Goal: Task Accomplishment & Management: Manage account settings

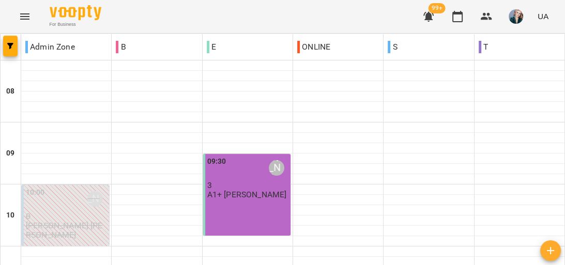
scroll to position [455, 0]
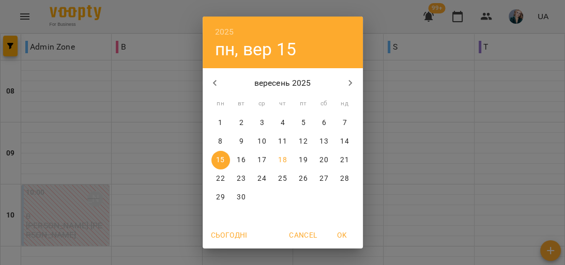
click at [283, 143] on p "11" at bounding box center [282, 142] width 8 height 10
type input "**********"
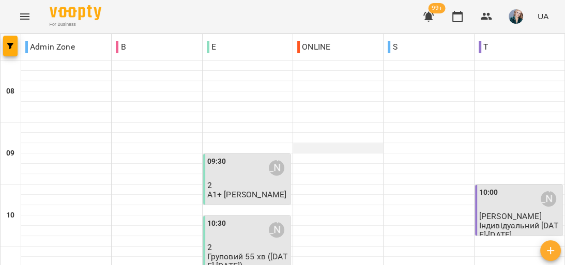
scroll to position [496, 0]
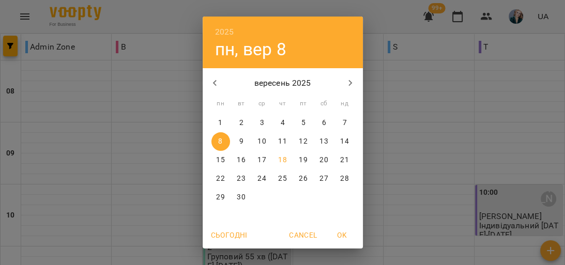
click at [284, 158] on span "18" at bounding box center [283, 160] width 19 height 10
type input "**********"
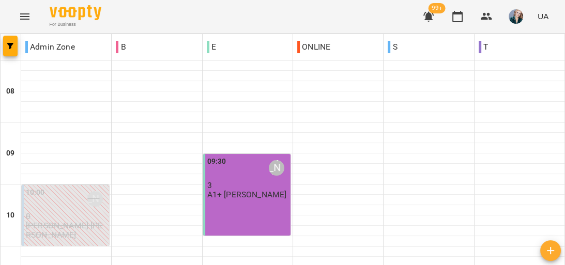
scroll to position [621, 0]
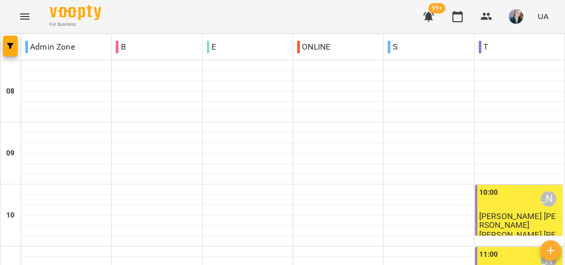
scroll to position [455, 0]
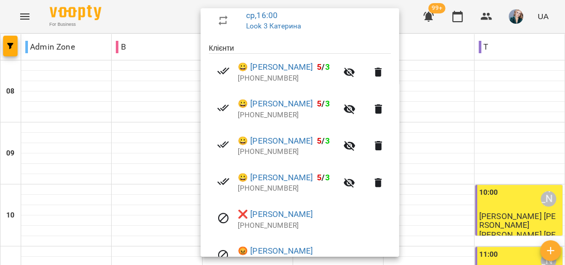
scroll to position [207, 0]
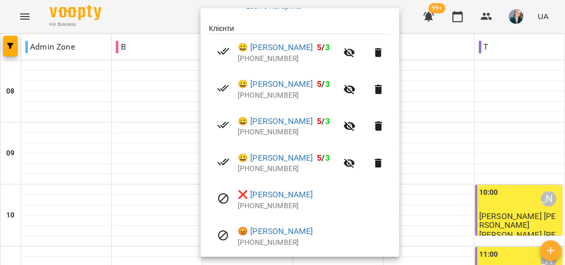
click at [171, 152] on div at bounding box center [282, 132] width 565 height 265
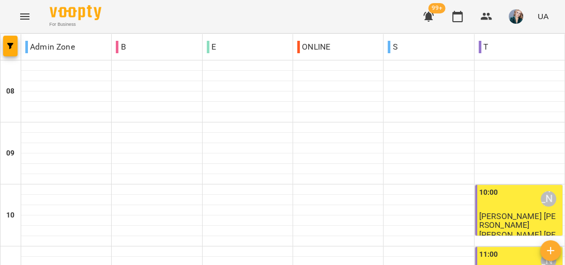
scroll to position [538, 0]
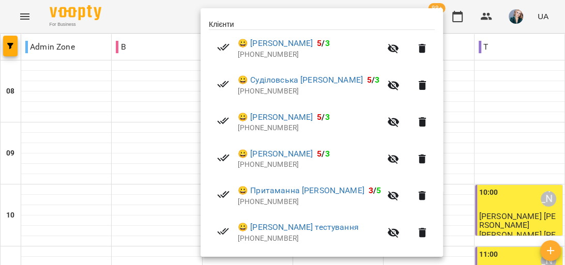
scroll to position [191, 0]
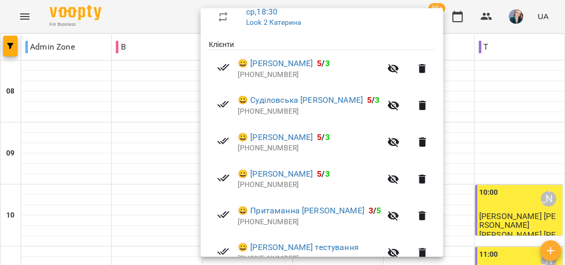
click at [434, 122] on div at bounding box center [282, 132] width 565 height 265
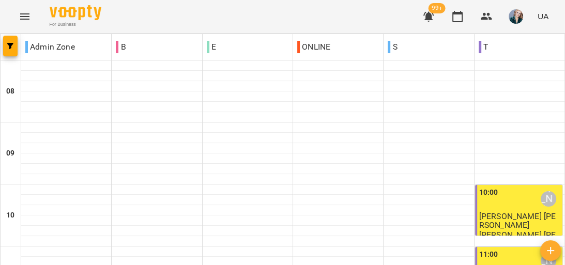
scroll to position [455, 0]
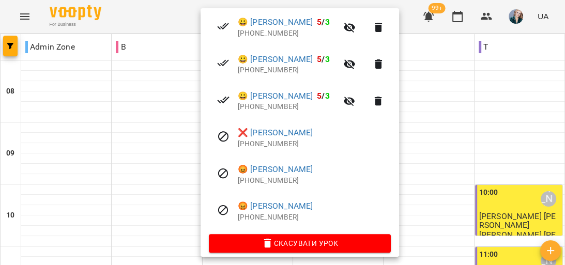
scroll to position [278, 0]
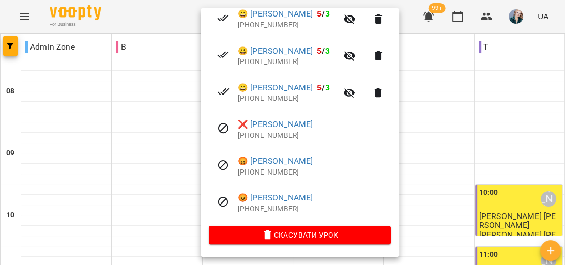
click at [120, 161] on div at bounding box center [282, 132] width 565 height 265
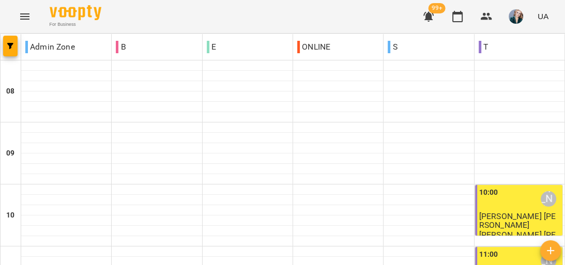
scroll to position [496, 0]
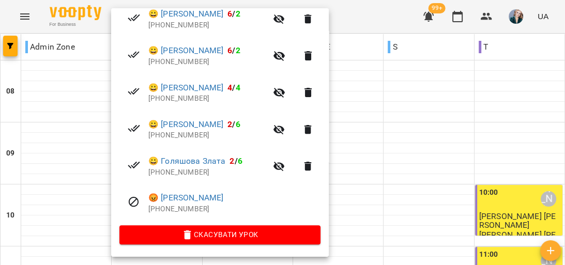
scroll to position [242, 0]
click at [360, 140] on div at bounding box center [282, 132] width 565 height 265
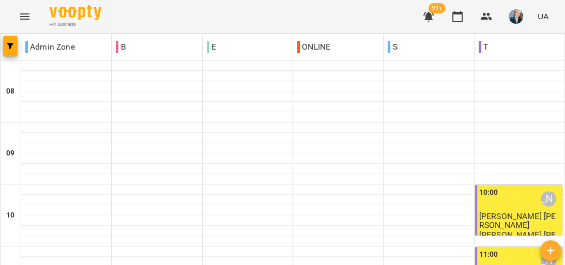
scroll to position [579, 0]
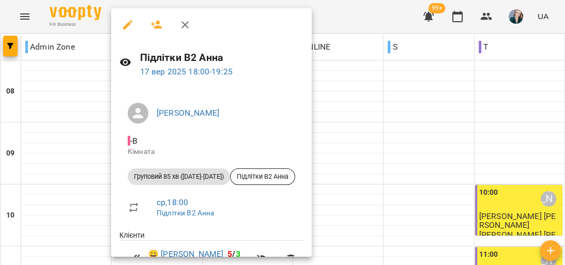
scroll to position [165, 0]
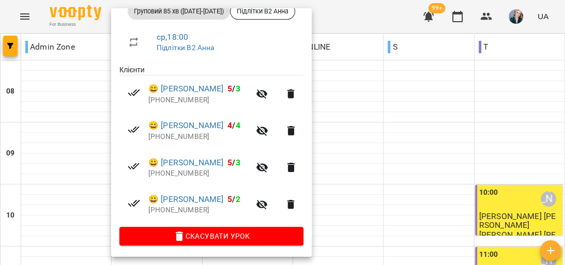
click at [427, 124] on div at bounding box center [282, 132] width 565 height 265
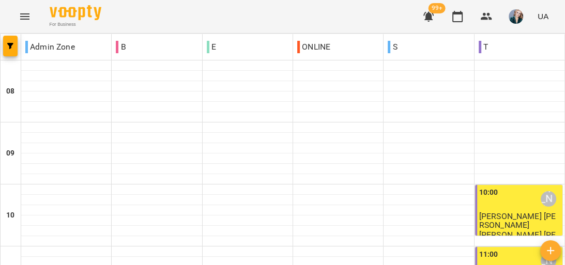
scroll to position [414, 0]
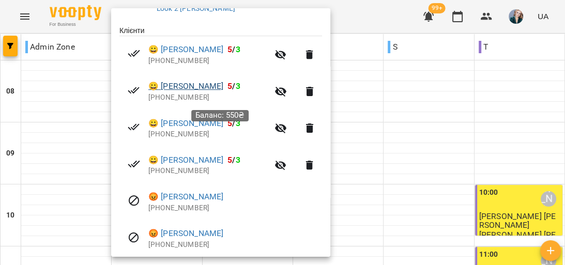
scroll to position [237, 0]
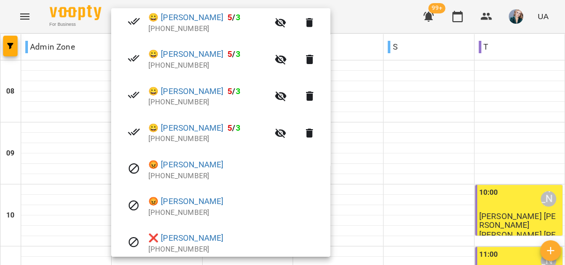
click at [432, 152] on div at bounding box center [282, 132] width 565 height 265
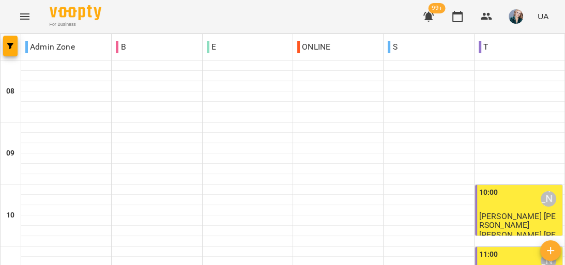
scroll to position [372, 0]
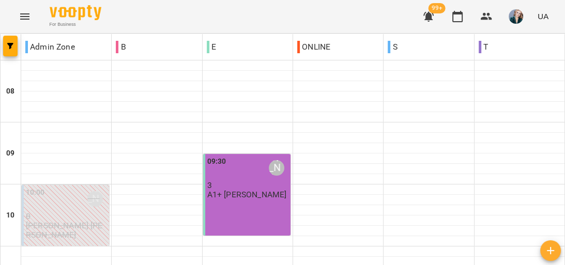
scroll to position [621, 0]
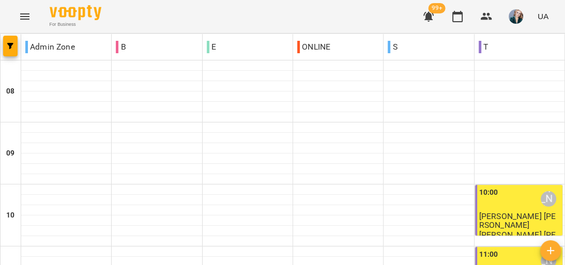
scroll to position [525, 0]
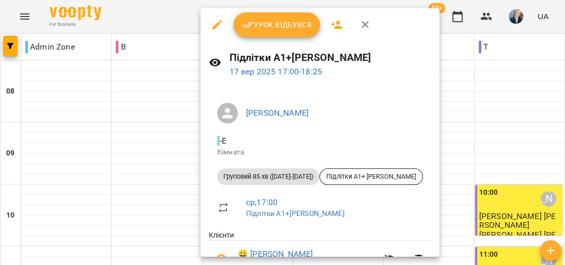
click at [452, 90] on div at bounding box center [282, 132] width 565 height 265
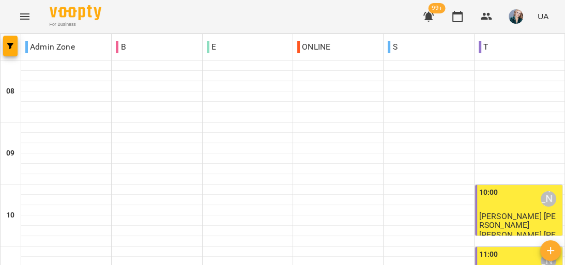
scroll to position [650, 0]
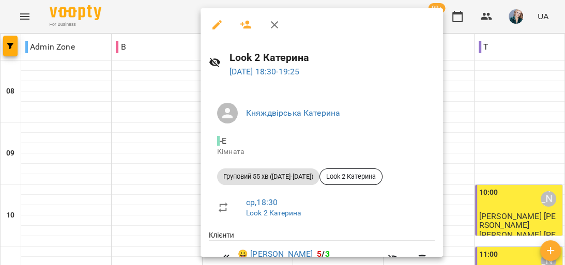
click at [478, 101] on div at bounding box center [282, 132] width 565 height 265
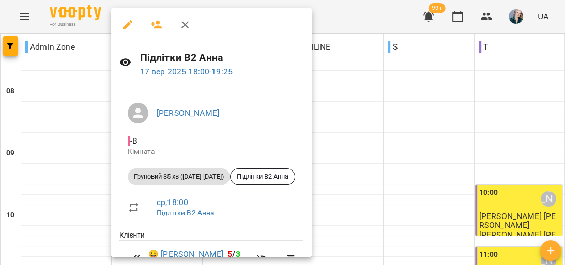
click at [386, 129] on div at bounding box center [282, 132] width 565 height 265
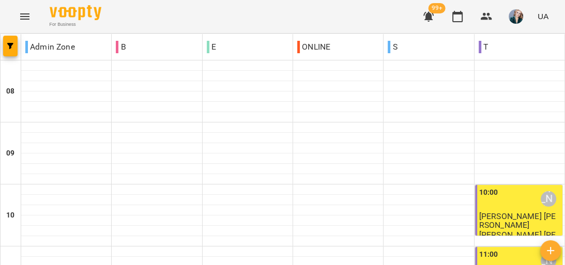
scroll to position [525, 0]
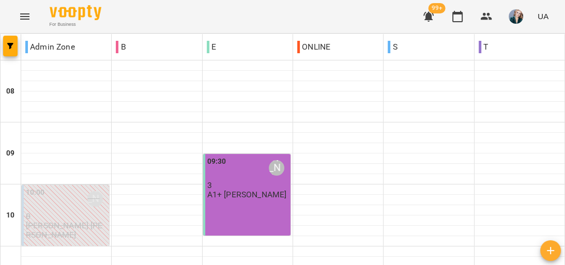
scroll to position [538, 0]
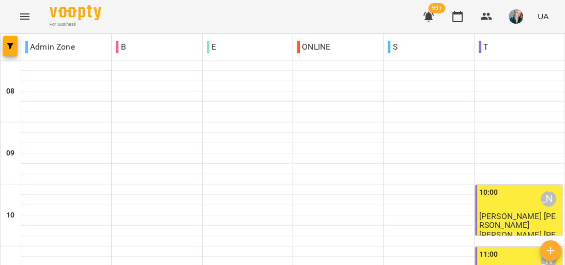
scroll to position [579, 0]
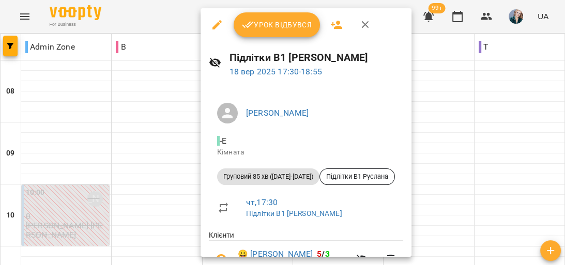
click at [447, 174] on div at bounding box center [282, 132] width 565 height 265
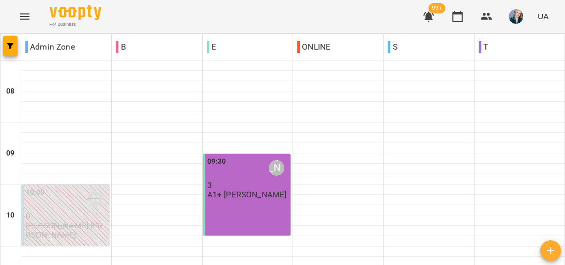
scroll to position [538, 0]
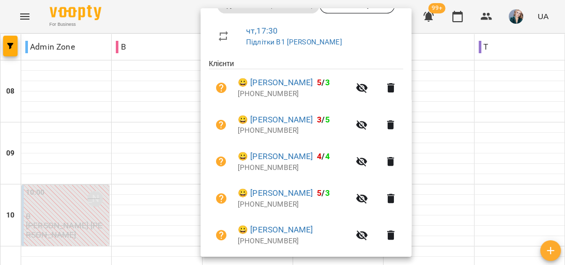
scroll to position [83, 0]
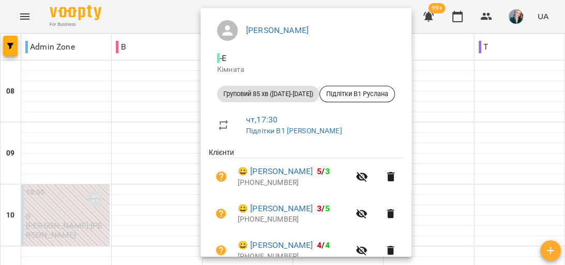
click at [451, 71] on div at bounding box center [282, 132] width 565 height 265
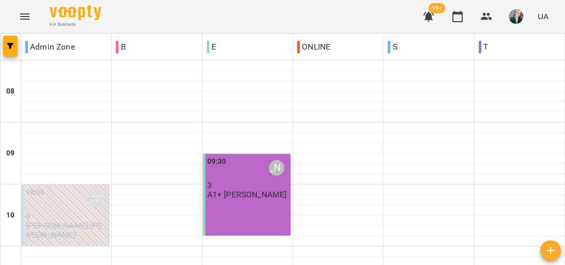
scroll to position [579, 0]
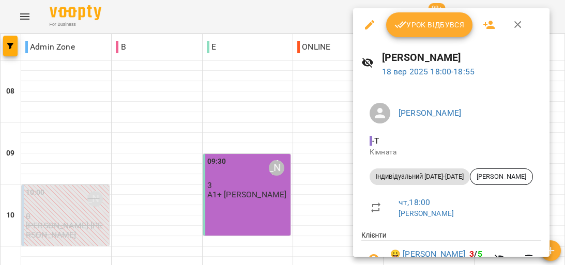
click at [336, 137] on div at bounding box center [282, 132] width 565 height 265
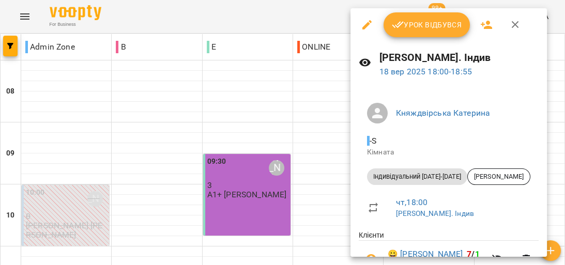
click at [320, 157] on div at bounding box center [282, 132] width 565 height 265
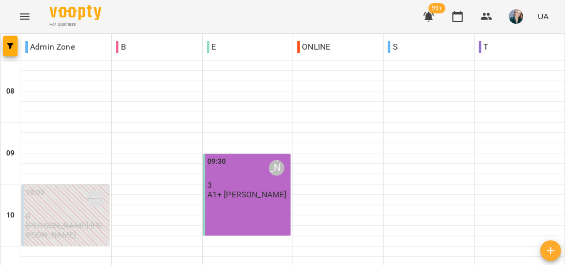
scroll to position [496, 0]
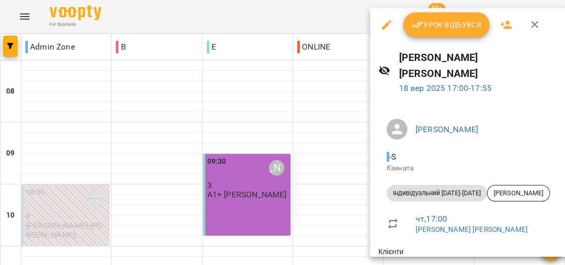
click at [325, 108] on div at bounding box center [282, 132] width 565 height 265
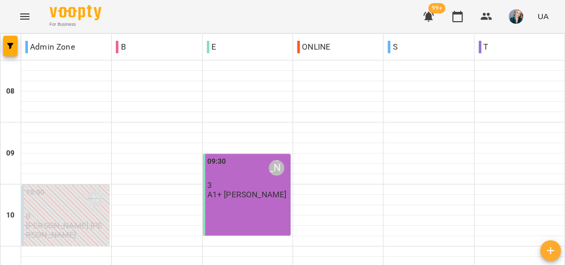
scroll to position [621, 0]
click at [23, 6] on button "Menu" at bounding box center [24, 16] width 25 height 25
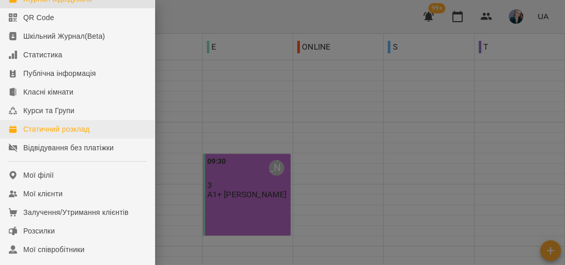
scroll to position [124, 0]
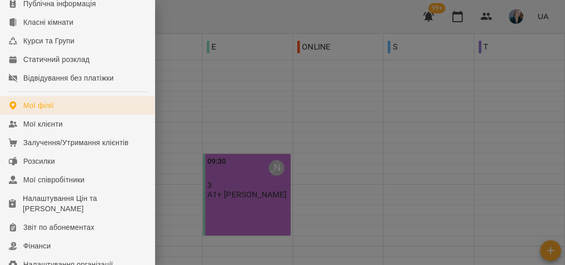
click at [34, 111] on div "Мої філії" at bounding box center [38, 105] width 31 height 10
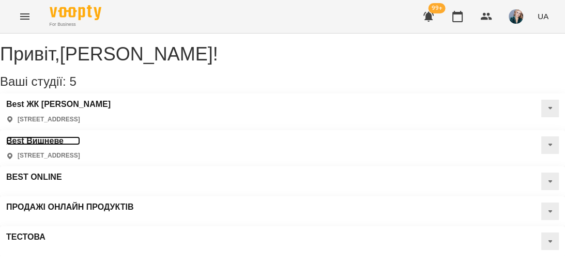
click at [80, 137] on h3 "Best Вишневе" at bounding box center [43, 141] width 74 height 9
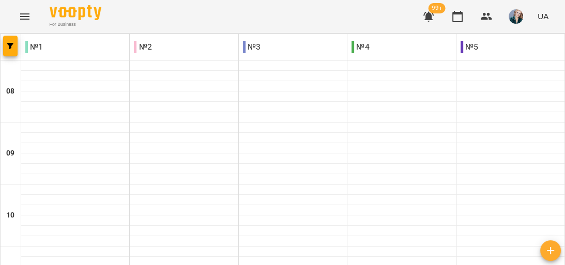
scroll to position [579, 0]
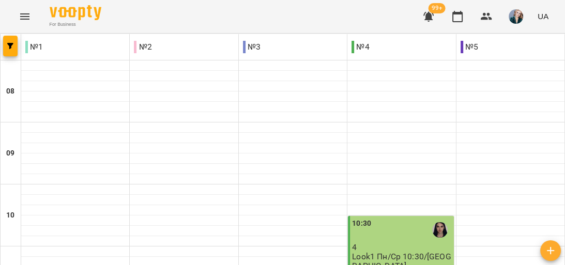
scroll to position [621, 0]
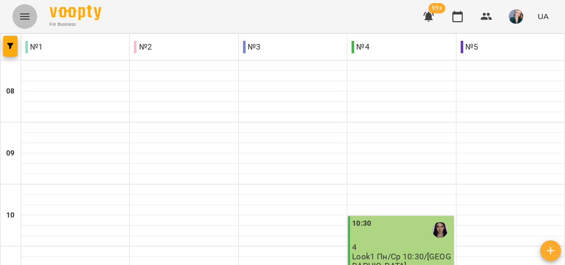
click at [22, 16] on icon "Menu" at bounding box center [25, 16] width 12 height 12
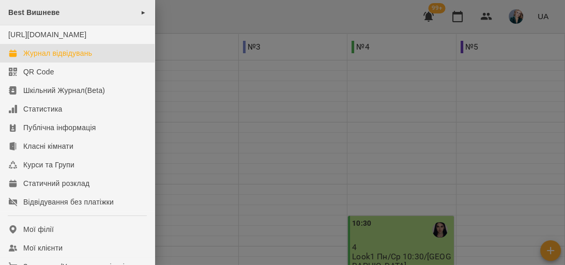
click at [122, 17] on div "Best Вишневе ►" at bounding box center [77, 12] width 155 height 25
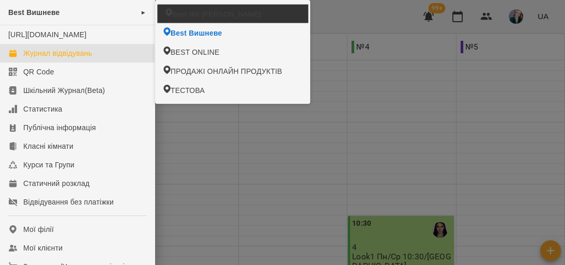
click at [219, 10] on span "Best ЖК [PERSON_NAME]" at bounding box center [216, 14] width 88 height 10
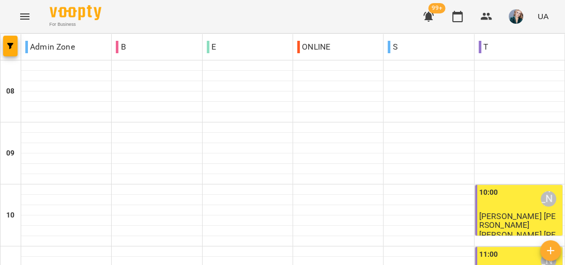
scroll to position [579, 0]
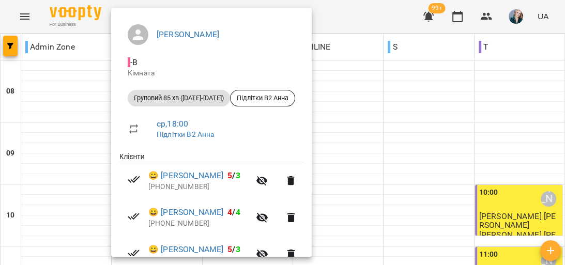
scroll to position [165, 0]
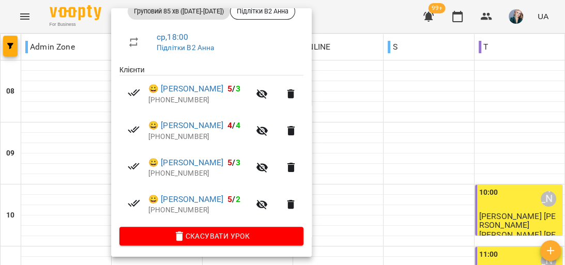
click at [410, 122] on div at bounding box center [282, 132] width 565 height 265
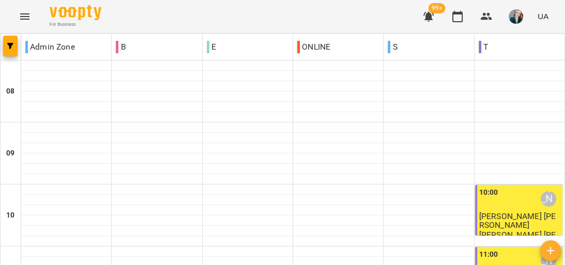
scroll to position [703, 0]
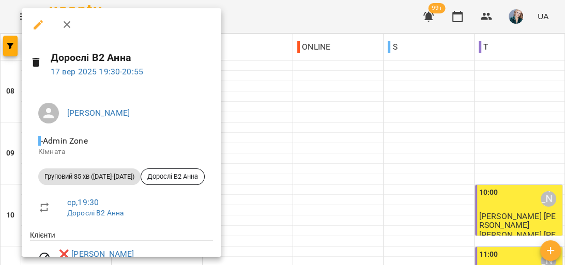
click at [308, 25] on div at bounding box center [282, 132] width 565 height 265
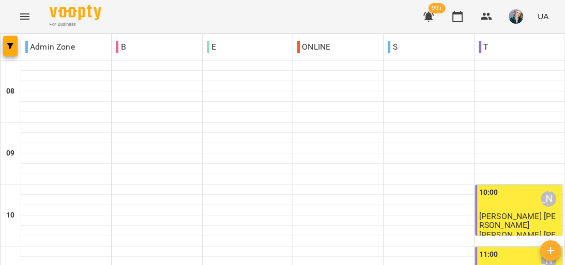
click at [17, 17] on button "Menu" at bounding box center [24, 16] width 25 height 25
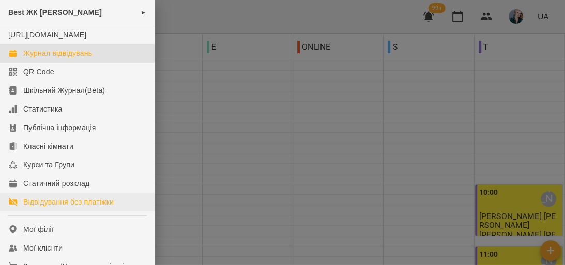
scroll to position [41, 0]
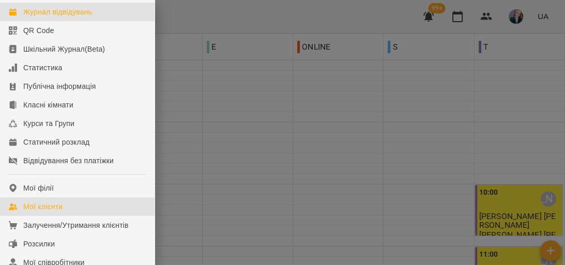
click at [31, 212] on div "Мої клієнти" at bounding box center [42, 207] width 39 height 10
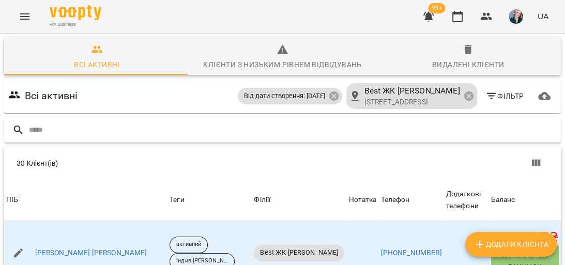
click at [471, 131] on input "text" at bounding box center [293, 130] width 528 height 17
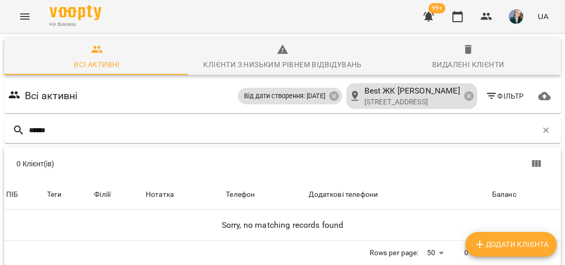
scroll to position [41, 0]
type input "*"
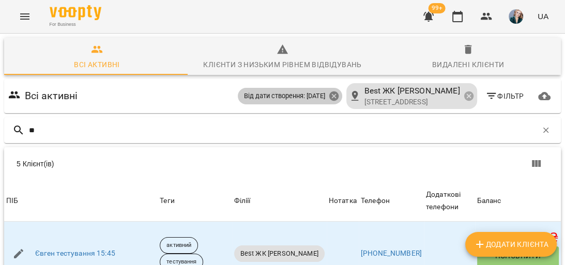
click at [329, 92] on icon at bounding box center [333, 96] width 9 height 9
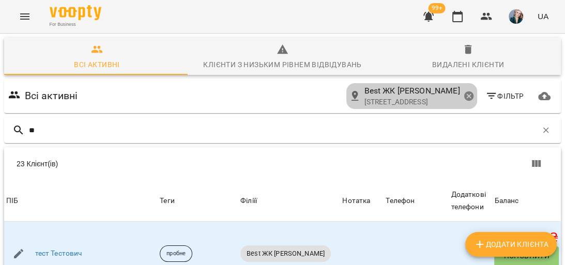
click at [464, 92] on icon at bounding box center [468, 96] width 9 height 9
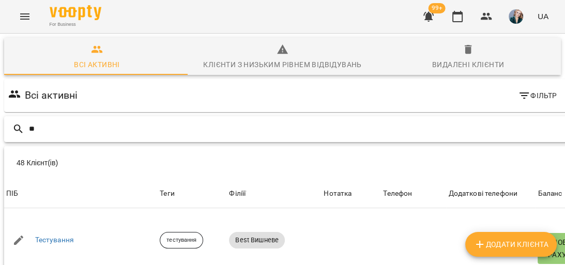
click at [139, 120] on input "**" at bounding box center [299, 128] width 541 height 17
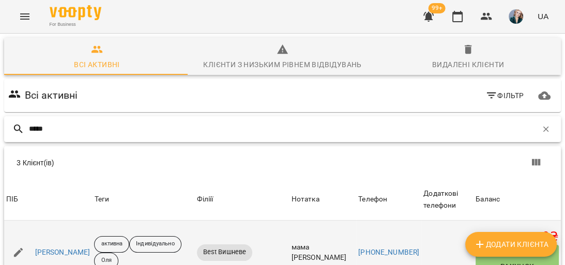
scroll to position [124, 0]
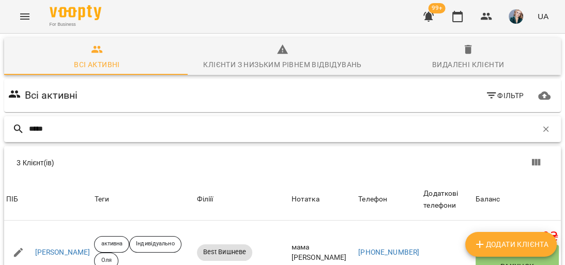
type input "*****"
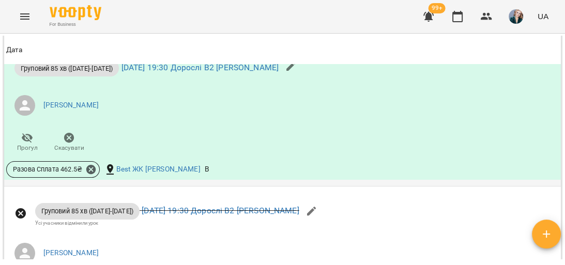
scroll to position [1076, 0]
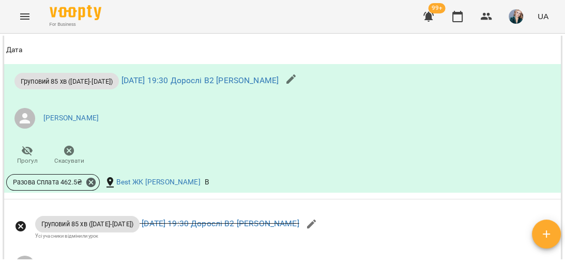
click at [28, 21] on icon "Menu" at bounding box center [25, 16] width 12 height 12
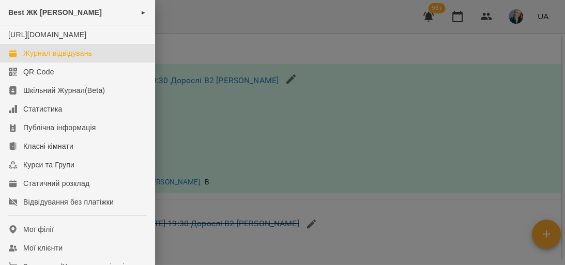
click at [72, 63] on link "Журнал відвідувань" at bounding box center [77, 53] width 155 height 19
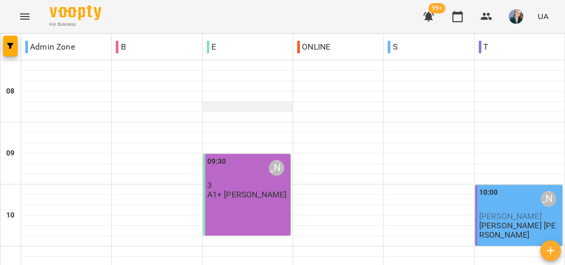
scroll to position [207, 0]
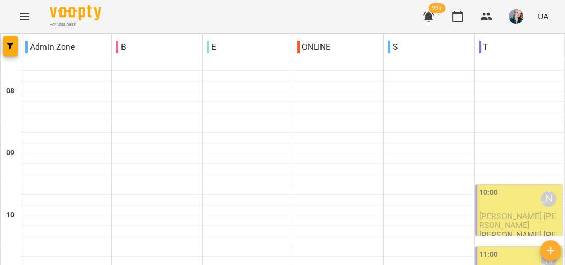
scroll to position [290, 0]
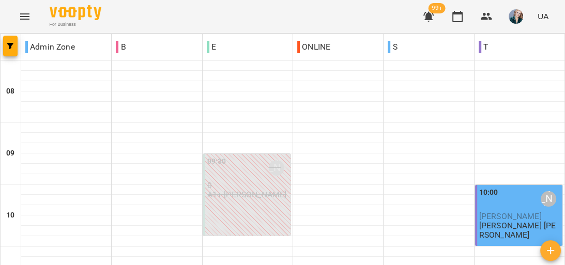
scroll to position [496, 0]
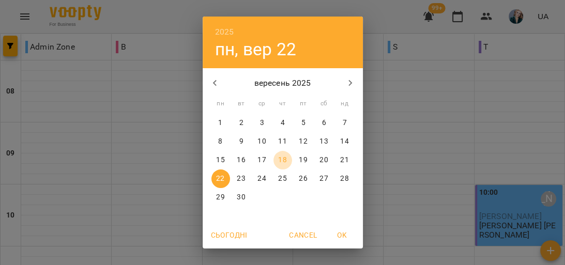
click at [279, 162] on p "18" at bounding box center [282, 160] width 8 height 10
type input "**********"
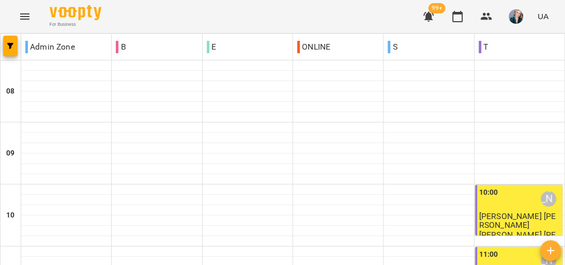
scroll to position [372, 0]
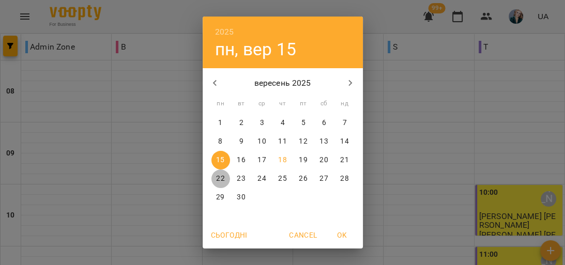
click at [216, 177] on p "22" at bounding box center [220, 179] width 8 height 10
type input "**********"
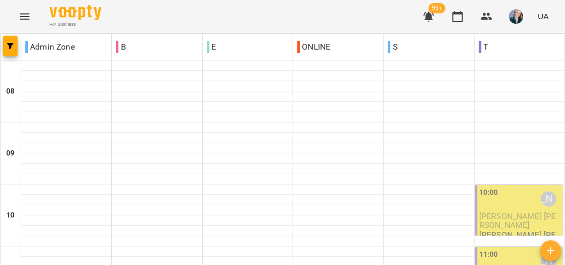
scroll to position [331, 0]
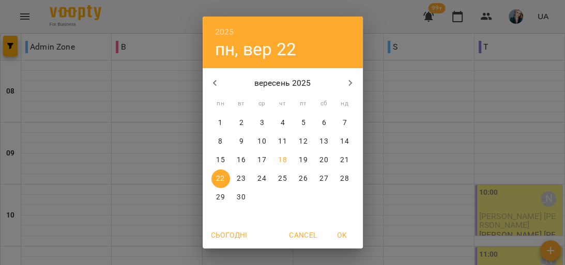
click at [130, 149] on div "2025 пн, вер 22 вересень 2025 пн вт ср чт пт сб нд 1 2 3 4 5 6 7 8 9 10 11 12 1…" at bounding box center [282, 132] width 565 height 265
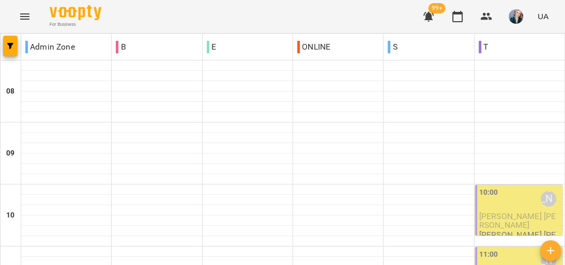
scroll to position [538, 0]
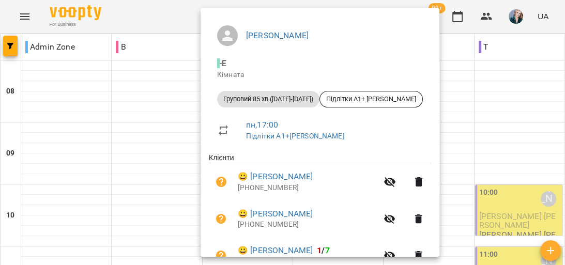
scroll to position [67, 0]
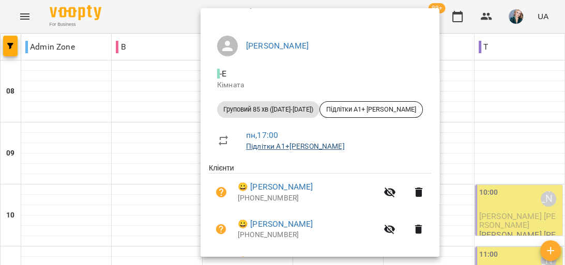
click at [306, 147] on link "Підлітки А1+[PERSON_NAME]" at bounding box center [295, 146] width 99 height 8
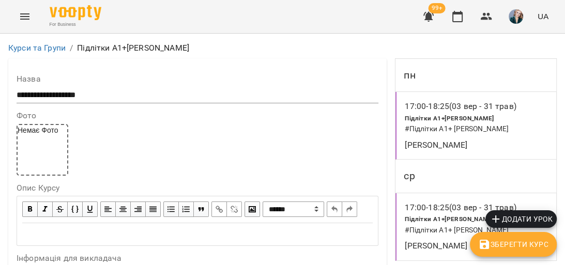
scroll to position [1076, 0]
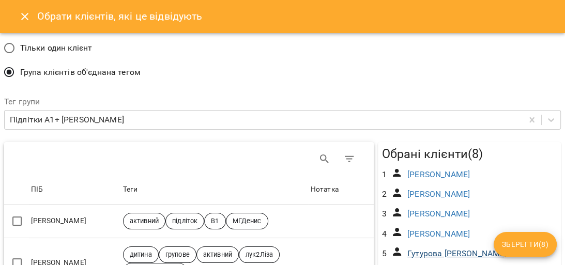
scroll to position [124, 0]
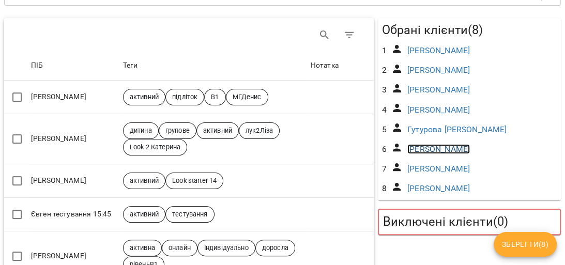
click at [449, 150] on link "Кутерга Марія" at bounding box center [439, 149] width 63 height 10
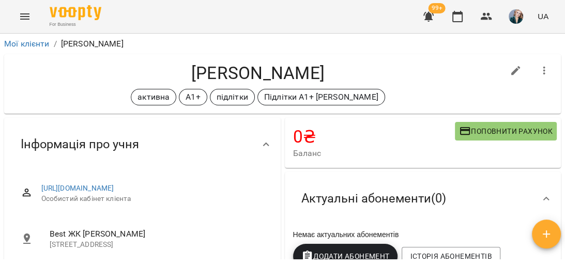
click at [515, 63] on button "button" at bounding box center [516, 70] width 25 height 25
select select "**"
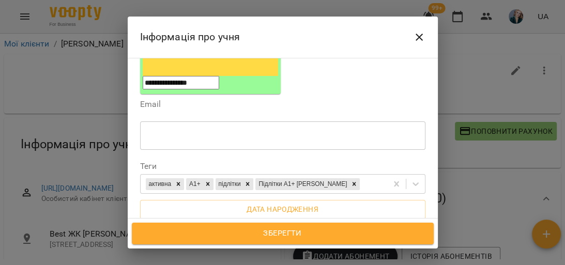
scroll to position [207, 0]
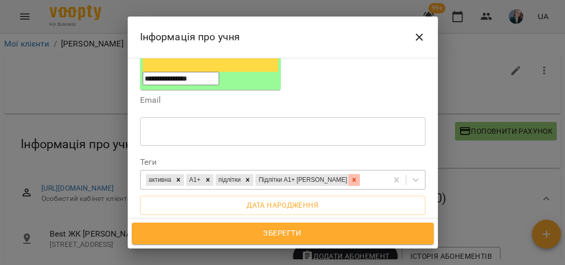
click at [351, 176] on icon at bounding box center [354, 179] width 7 height 7
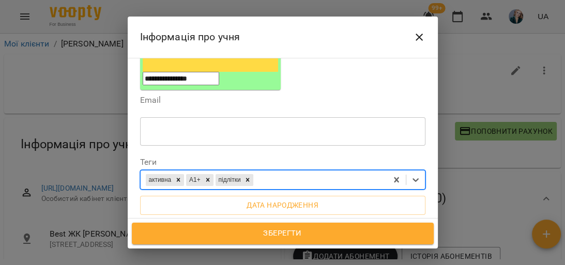
click at [351, 237] on span "Зберегти" at bounding box center [282, 233] width 279 height 13
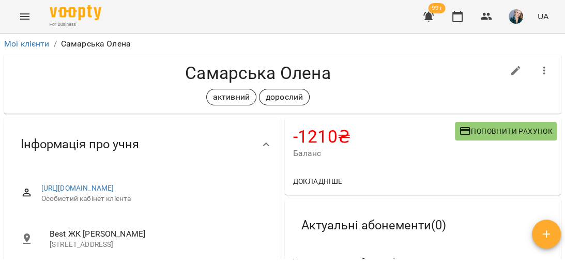
click at [27, 19] on icon "Menu" at bounding box center [24, 16] width 9 height 6
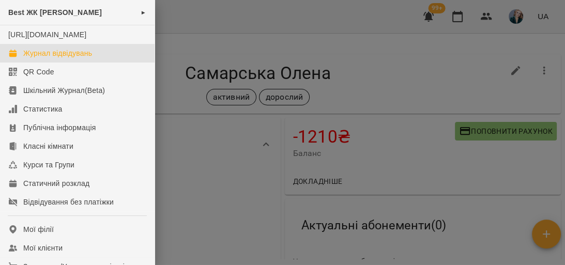
click at [78, 58] on div "Журнал відвідувань" at bounding box center [57, 53] width 69 height 10
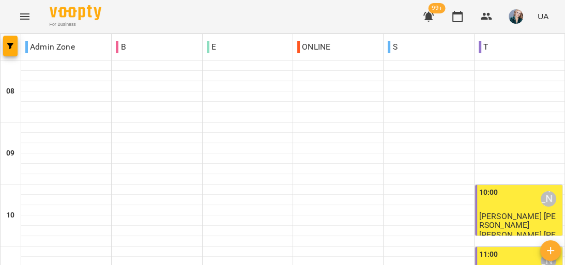
scroll to position [662, 0]
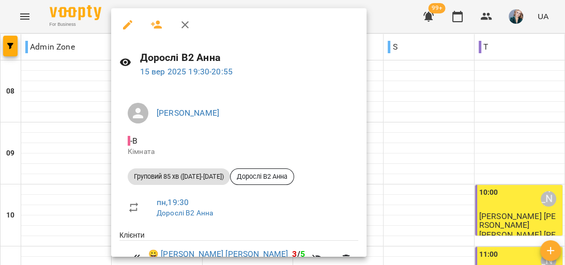
scroll to position [165, 0]
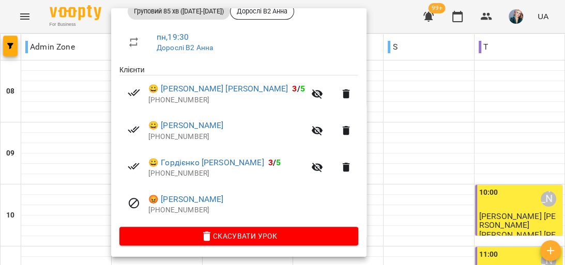
click at [416, 149] on div at bounding box center [282, 132] width 565 height 265
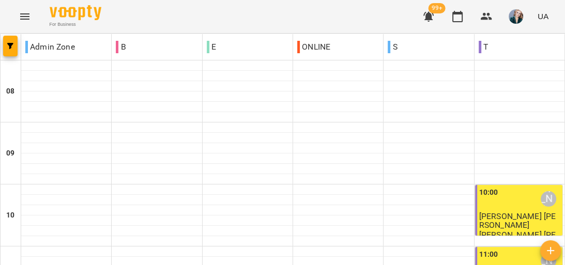
scroll to position [414, 0]
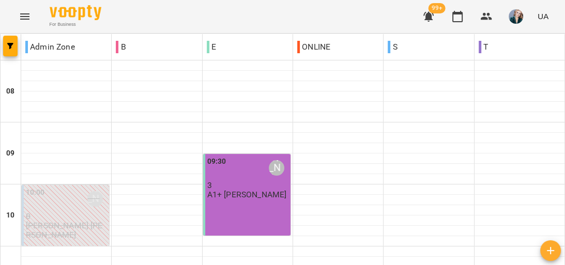
scroll to position [621, 0]
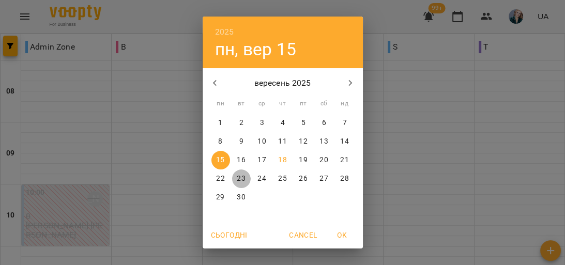
click at [237, 180] on p "23" at bounding box center [241, 179] width 8 height 10
type input "**********"
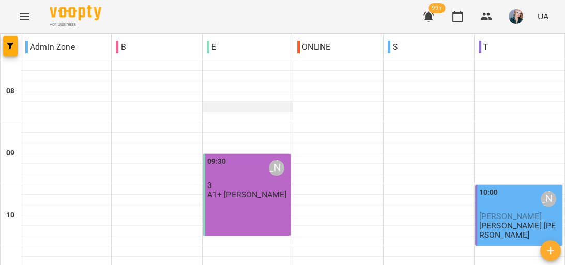
scroll to position [207, 0]
click at [25, 13] on icon "Menu" at bounding box center [24, 16] width 9 height 6
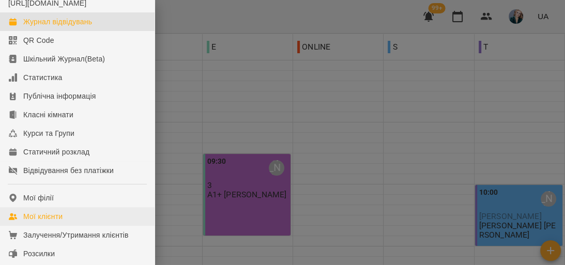
scroll to position [41, 0]
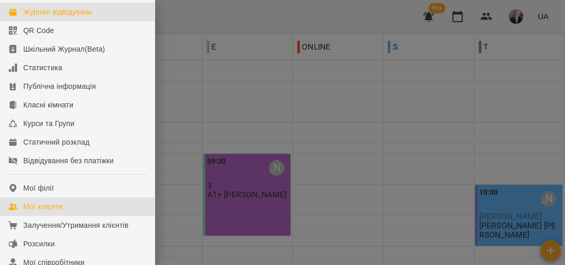
click at [54, 211] on link "Мої клієнти" at bounding box center [77, 207] width 155 height 19
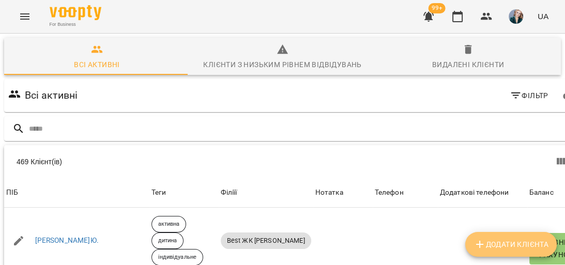
click at [541, 246] on span "Додати клієнта" at bounding box center [511, 244] width 75 height 12
select select "**"
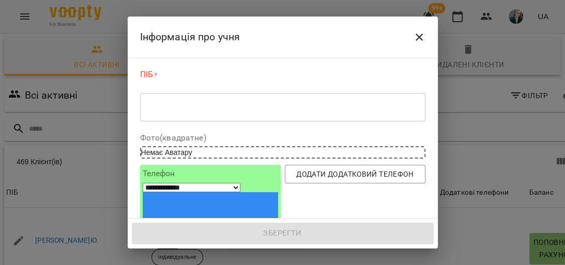
click at [284, 119] on div "* ​" at bounding box center [282, 107] width 285 height 29
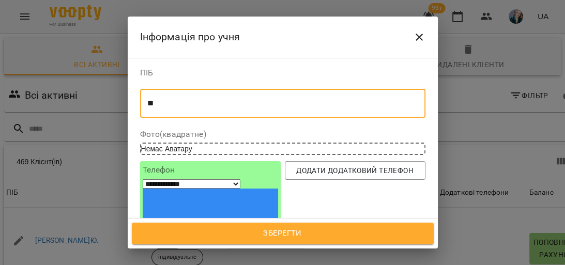
type textarea "*"
click at [292, 120] on div "ПІБ ******** * ​" at bounding box center [282, 96] width 285 height 54
type textarea "*"
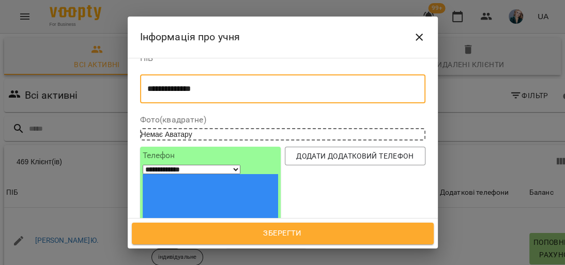
scroll to position [41, 0]
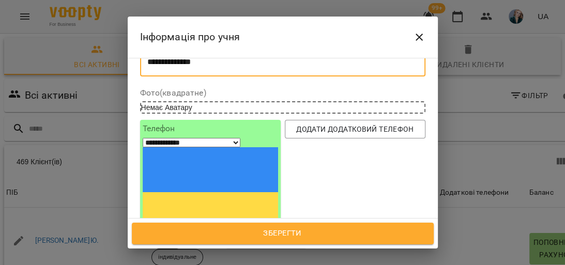
type textarea "**********"
click at [216, 237] on input "tel" at bounding box center [181, 243] width 77 height 13
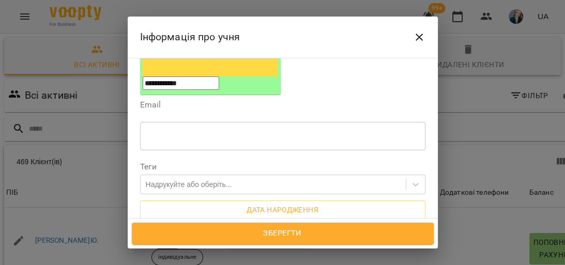
scroll to position [207, 0]
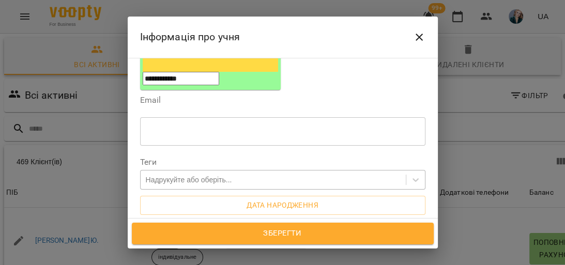
type input "**********"
click at [218, 175] on div "Надрукуйте або оберіть..." at bounding box center [189, 180] width 86 height 10
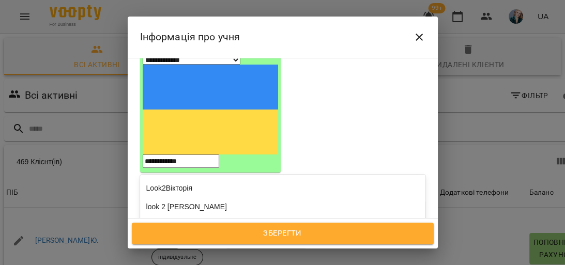
scroll to position [0, 0]
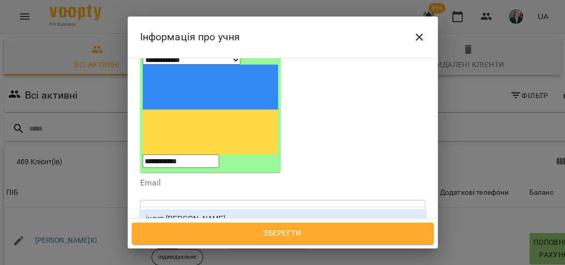
type input "**********"
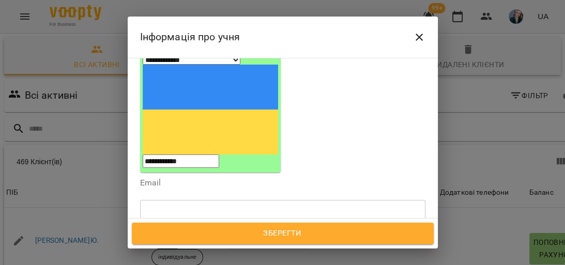
click at [248, 228] on div "індив [PERSON_NAME]" at bounding box center [282, 237] width 285 height 19
type input "**********"
click at [311, 228] on div "Додати Підліток В1" at bounding box center [282, 237] width 285 height 19
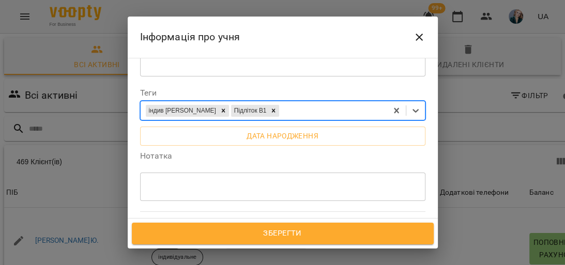
scroll to position [331, 0]
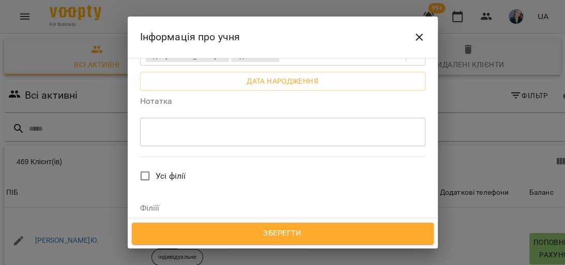
click at [205, 232] on p "[STREET_ADDRESS]" at bounding box center [204, 237] width 96 height 10
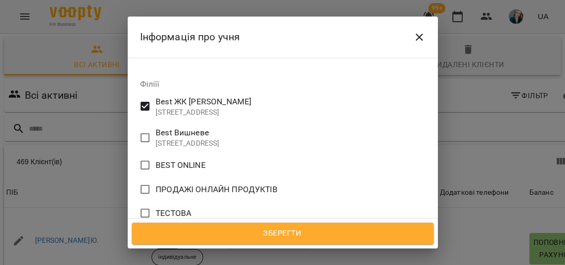
click at [159, 247] on span "Всі викладачі" at bounding box center [182, 253] width 53 height 12
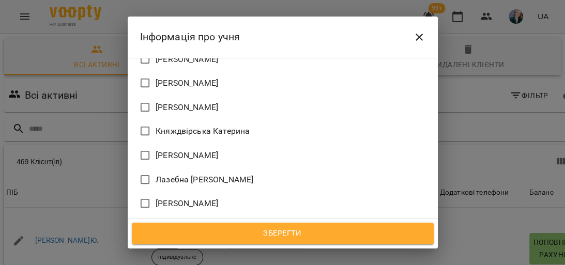
scroll to position [869, 0]
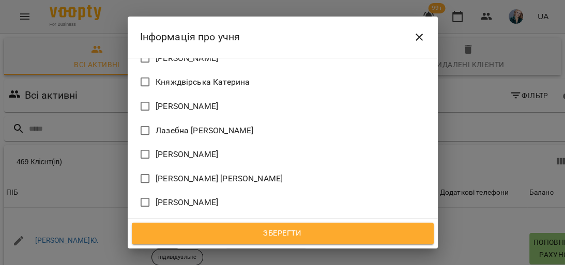
click at [174, 221] on span "Ніхто" at bounding box center [166, 227] width 21 height 12
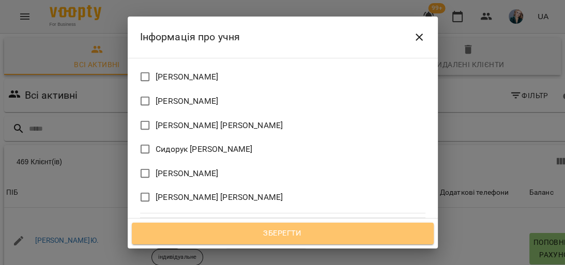
click at [272, 237] on span "Зберегти" at bounding box center [282, 233] width 279 height 13
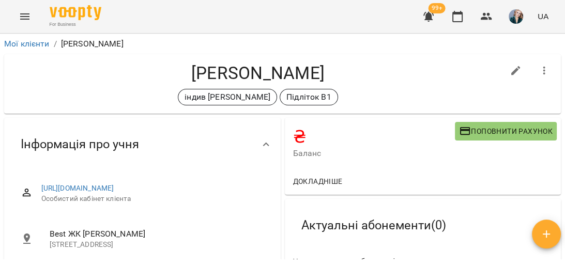
click at [24, 12] on icon "Menu" at bounding box center [25, 16] width 12 height 12
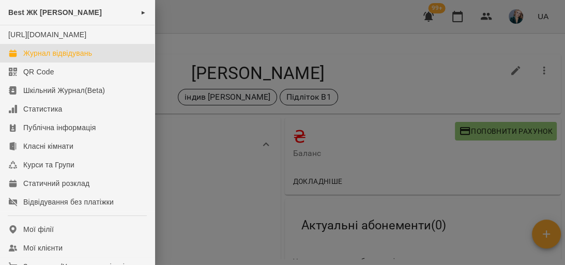
click at [62, 58] on div "Журнал відвідувань" at bounding box center [57, 53] width 69 height 10
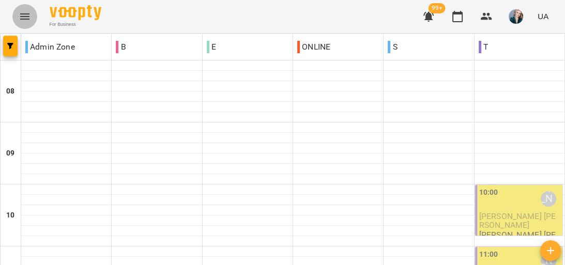
click at [24, 17] on icon "Menu" at bounding box center [25, 16] width 12 height 12
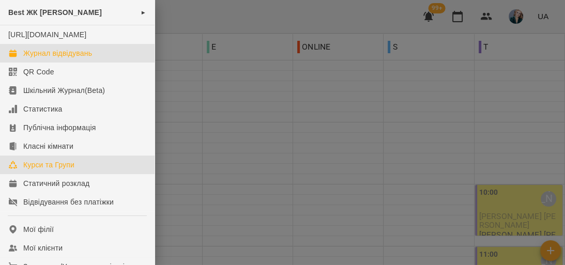
click at [63, 170] on div "Курси та Групи" at bounding box center [48, 165] width 51 height 10
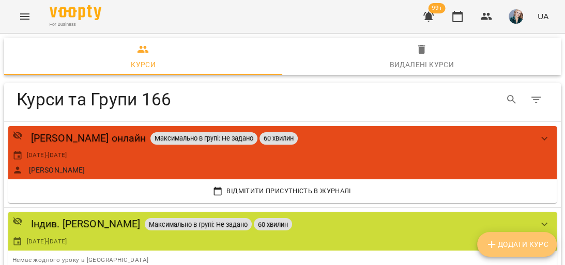
click at [542, 240] on span "Додати Курс" at bounding box center [517, 244] width 63 height 12
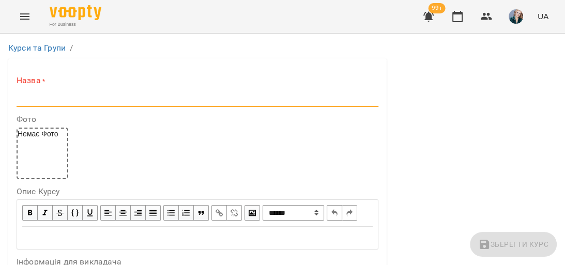
click at [204, 102] on input "text" at bounding box center [198, 98] width 362 height 17
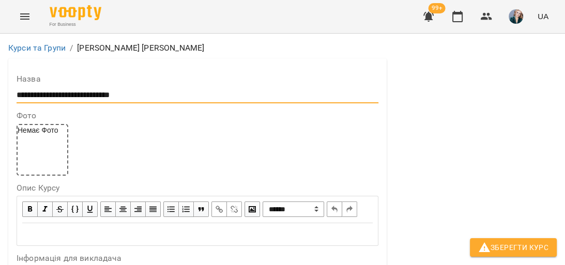
scroll to position [290, 0]
type input "**********"
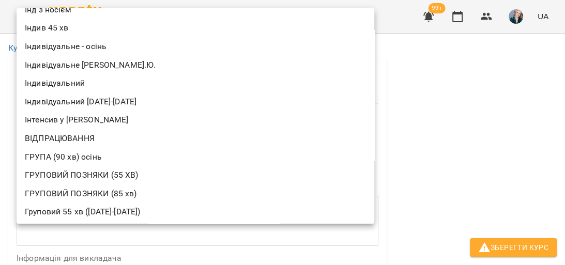
scroll to position [107, 0]
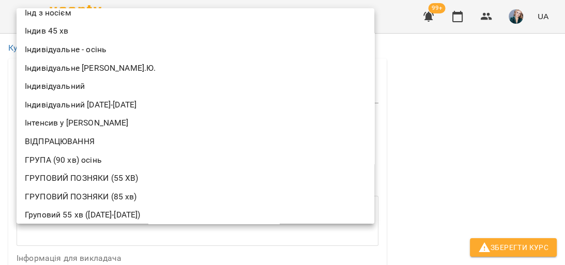
click at [129, 97] on li "Індивідуальний [DATE]-[DATE]" at bounding box center [196, 105] width 358 height 19
type input "**********"
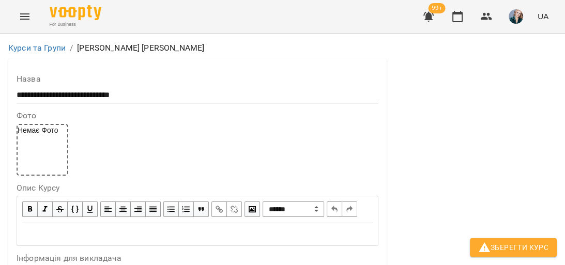
scroll to position [331, 0]
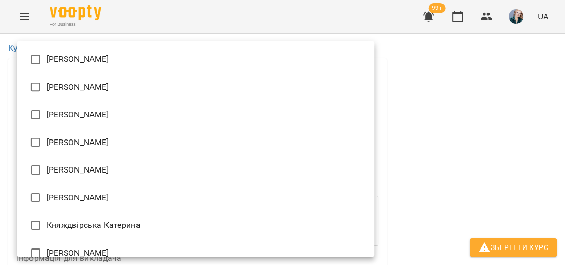
click at [98, 62] on li "[PERSON_NAME]" at bounding box center [196, 60] width 358 height 28
type input "**********"
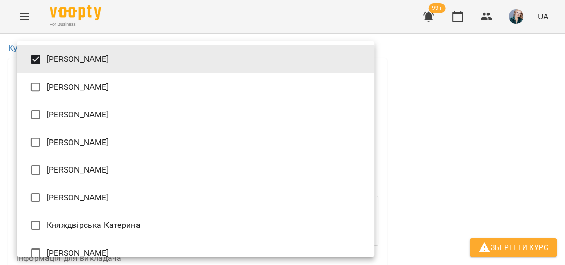
click at [493, 110] on div at bounding box center [282, 132] width 565 height 265
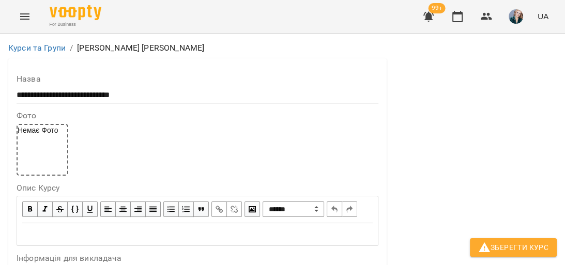
scroll to position [827, 0]
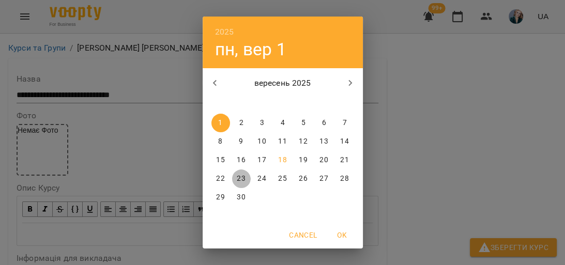
click at [237, 178] on p "23" at bounding box center [241, 179] width 8 height 10
type input "**********"
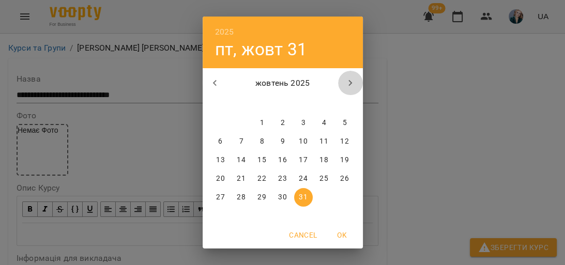
click at [349, 86] on icon "button" at bounding box center [350, 83] width 12 height 12
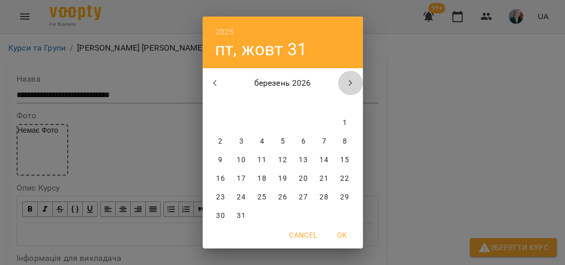
click at [349, 86] on icon "button" at bounding box center [350, 83] width 12 height 12
click at [241, 198] on p "30" at bounding box center [241, 197] width 8 height 10
type input "**********"
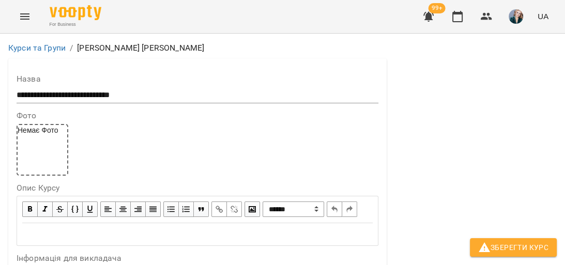
scroll to position [993, 0]
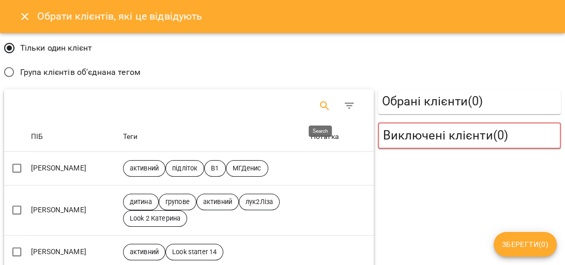
click at [328, 104] on button "Search" at bounding box center [324, 106] width 25 height 25
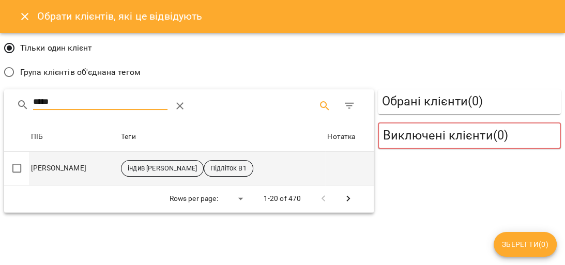
type input "*****"
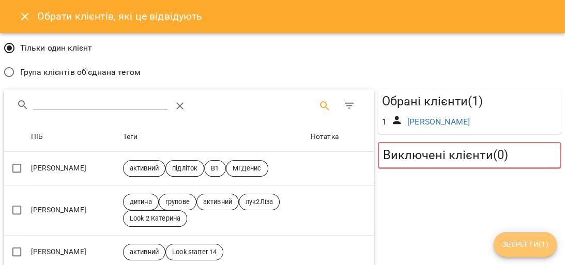
click at [535, 238] on span "Зберегти ( 1 )" at bounding box center [525, 244] width 47 height 12
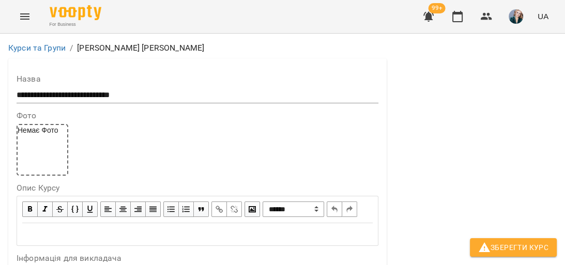
scroll to position [1075, 0]
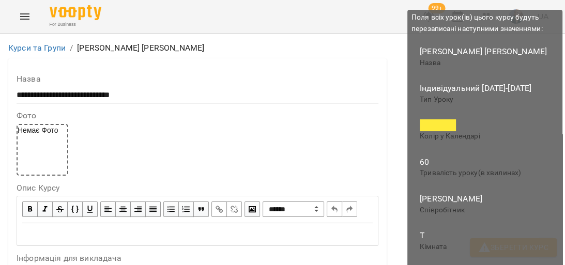
click at [536, 251] on span "Зберегти Курс" at bounding box center [513, 248] width 70 height 12
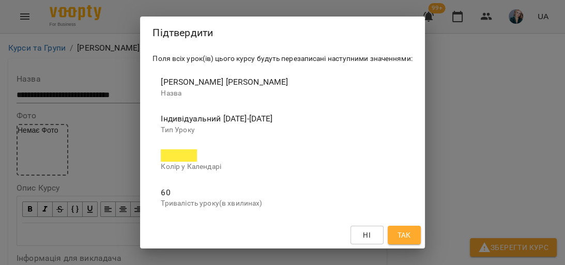
click at [411, 234] on span "Так" at bounding box center [403, 235] width 13 height 12
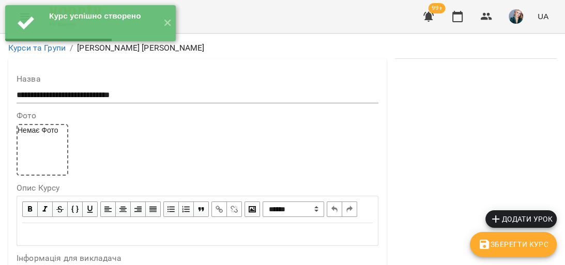
click at [530, 218] on span "Додати урок" at bounding box center [521, 219] width 63 height 12
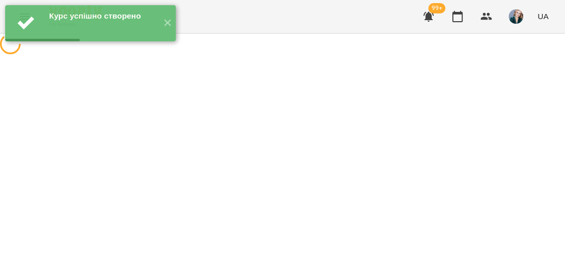
select select "**********"
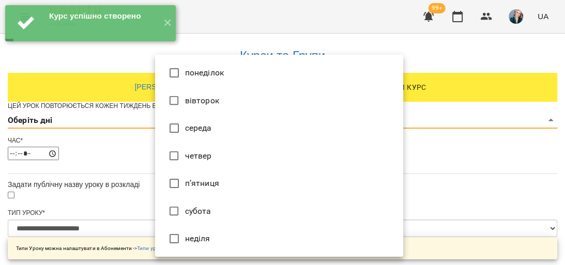
click at [228, 100] on li "вівторок" at bounding box center [279, 101] width 248 height 28
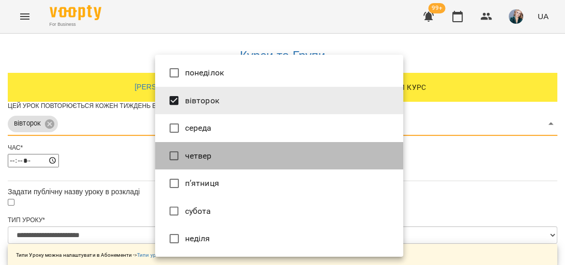
click at [230, 153] on li "четвер" at bounding box center [279, 156] width 248 height 28
type input "***"
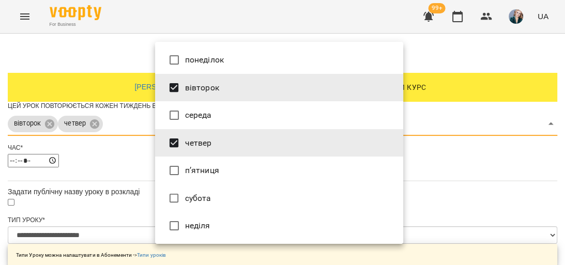
click at [465, 149] on div at bounding box center [282, 132] width 565 height 265
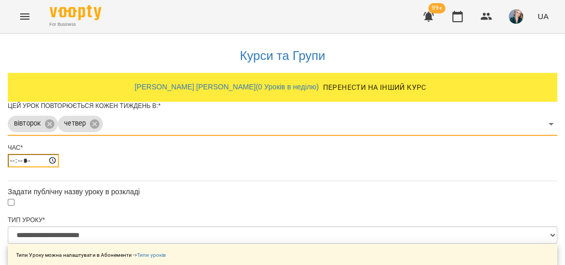
click at [59, 168] on input "*****" at bounding box center [33, 160] width 51 height 13
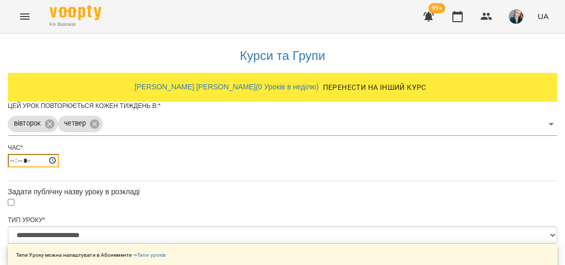
type input "*****"
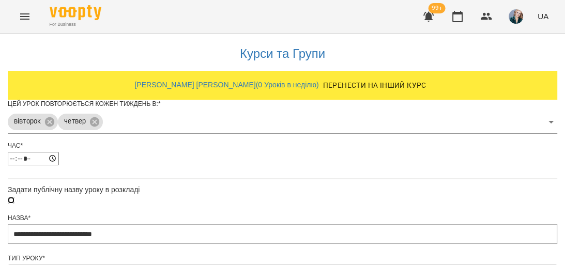
scroll to position [499, 0]
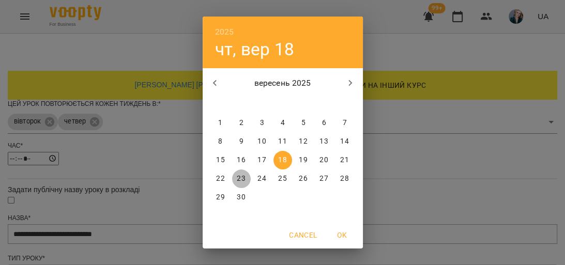
click at [237, 180] on p "23" at bounding box center [241, 179] width 8 height 10
type input "**********"
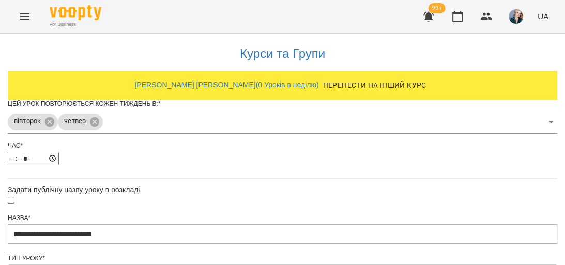
scroll to position [564, 0]
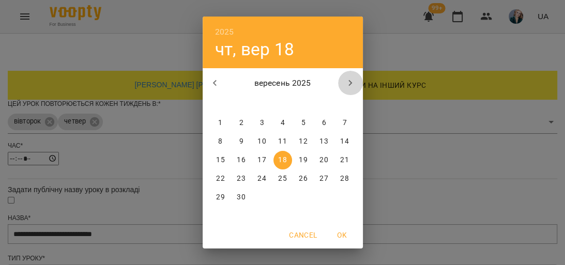
click at [344, 81] on icon "button" at bounding box center [350, 83] width 12 height 12
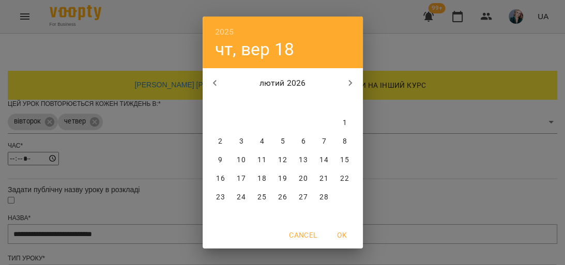
click at [344, 81] on icon "button" at bounding box center [350, 83] width 12 height 12
click at [232, 199] on span "30" at bounding box center [241, 197] width 19 height 10
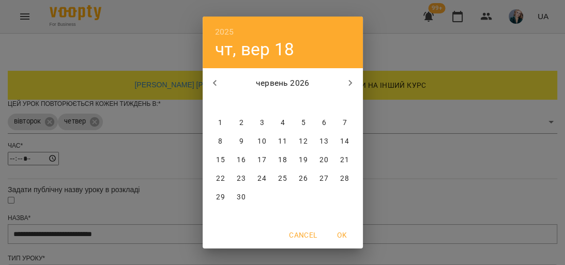
type input "**********"
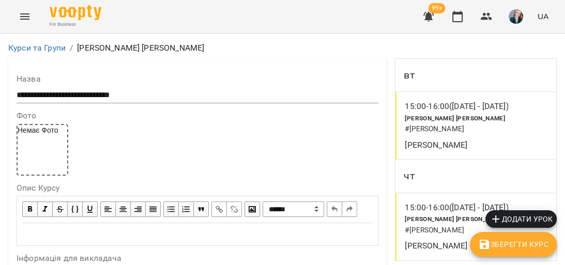
click at [21, 20] on icon "Menu" at bounding box center [25, 16] width 12 height 12
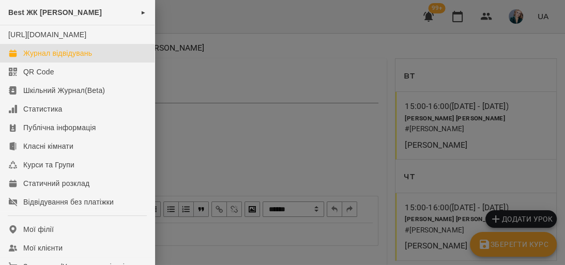
click at [92, 58] on div "Журнал відвідувань" at bounding box center [57, 53] width 69 height 10
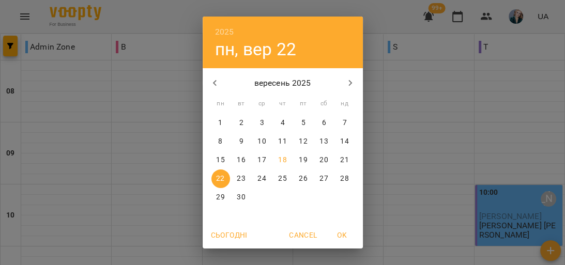
click at [238, 177] on p "23" at bounding box center [241, 179] width 8 height 10
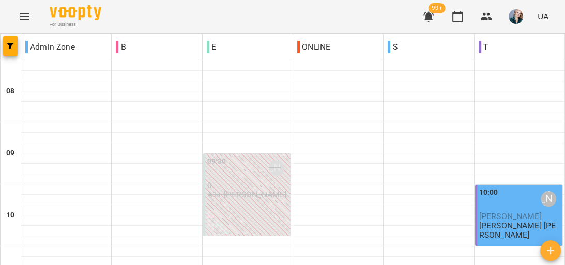
scroll to position [83, 0]
click at [505, 212] on span "[PERSON_NAME]" at bounding box center [510, 217] width 63 height 10
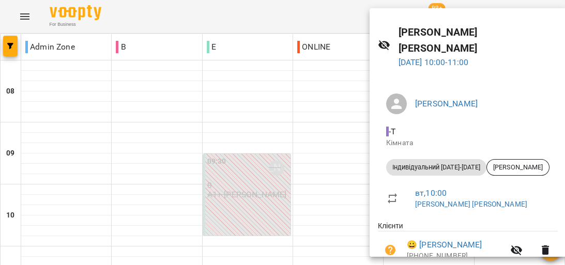
scroll to position [57, 0]
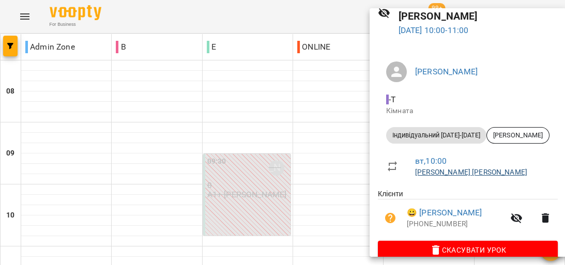
click at [464, 168] on link "[PERSON_NAME] [PERSON_NAME]" at bounding box center [471, 172] width 112 height 8
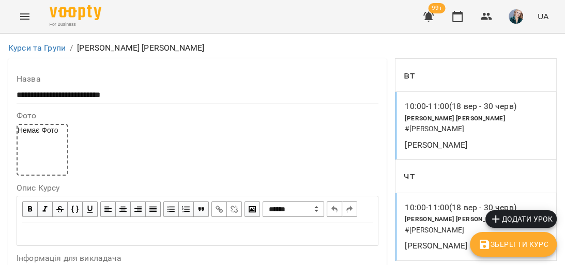
scroll to position [331, 0]
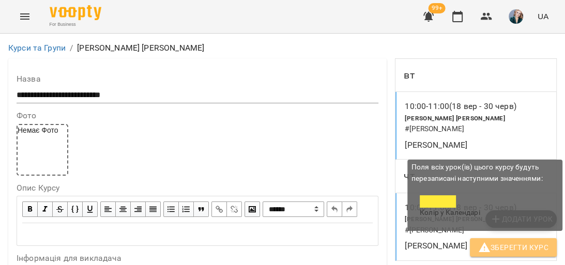
click at [499, 244] on span "Зберегти Курс" at bounding box center [513, 248] width 70 height 12
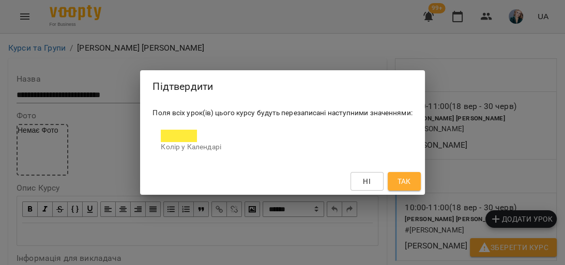
click at [407, 178] on span "Так" at bounding box center [403, 181] width 13 height 12
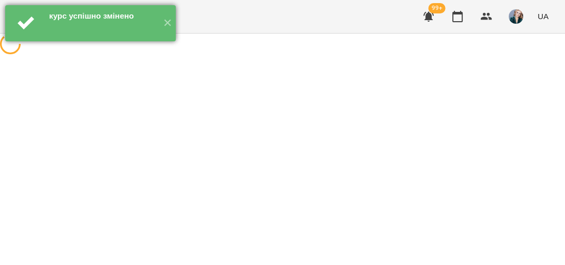
scroll to position [0, 0]
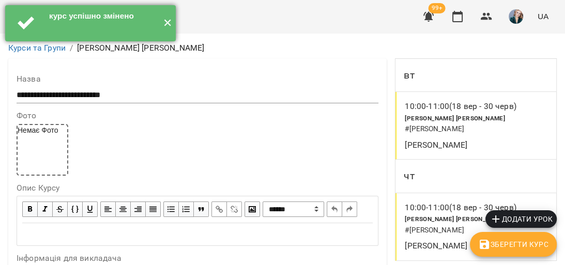
click at [165, 25] on button "✕" at bounding box center [167, 23] width 17 height 36
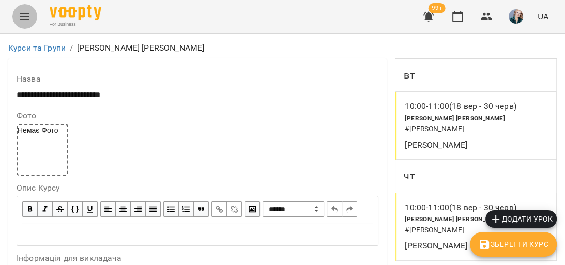
click at [23, 24] on button "Menu" at bounding box center [24, 16] width 25 height 25
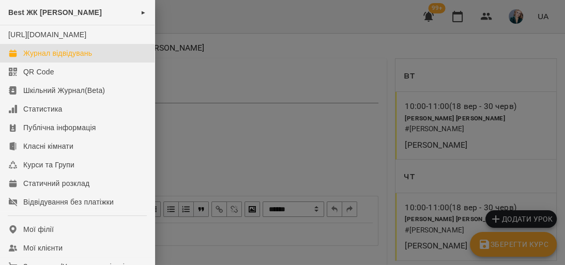
click at [71, 58] on div "Журнал відвідувань" at bounding box center [57, 53] width 69 height 10
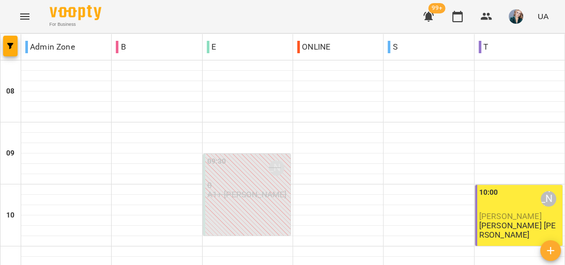
scroll to position [124, 0]
click at [503, 212] on span "[PERSON_NAME]" at bounding box center [510, 217] width 63 height 10
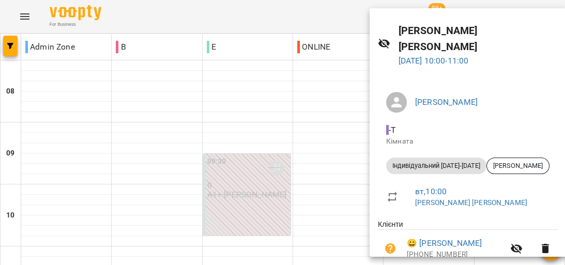
scroll to position [57, 0]
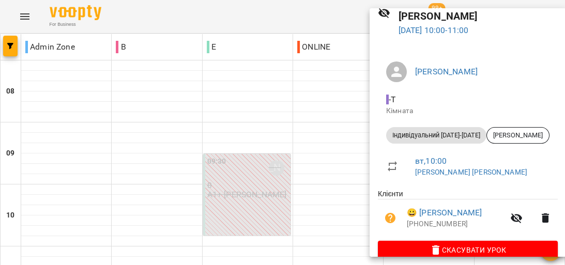
click at [307, 126] on div at bounding box center [282, 132] width 565 height 265
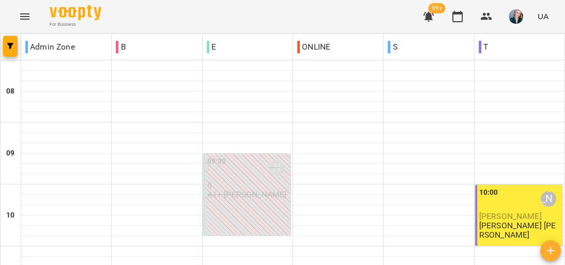
scroll to position [248, 0]
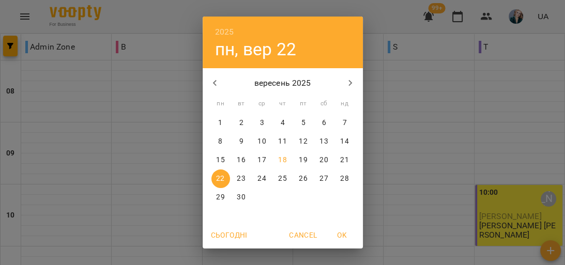
click at [278, 159] on p "18" at bounding box center [282, 160] width 8 height 10
type input "**********"
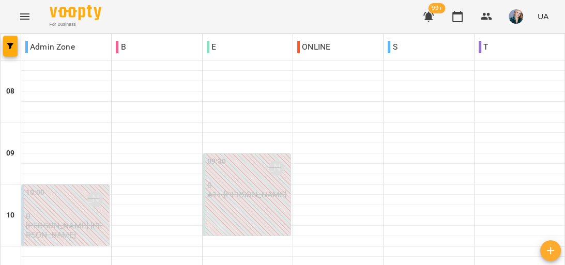
scroll to position [207, 0]
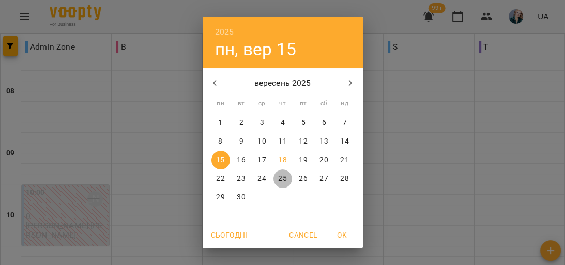
click at [278, 178] on p "25" at bounding box center [282, 179] width 8 height 10
type input "**********"
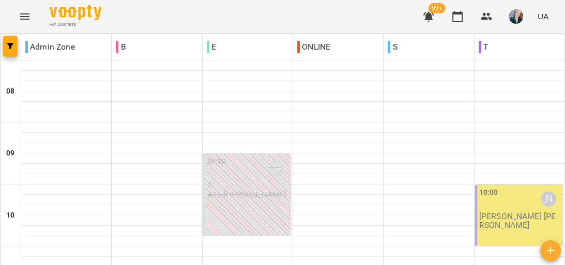
scroll to position [455, 0]
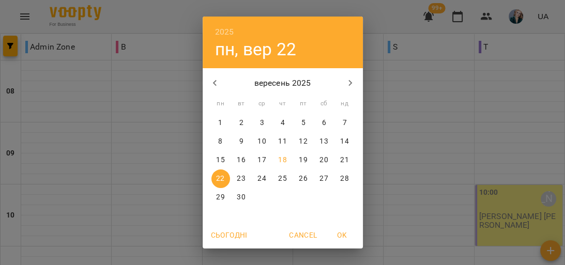
click at [280, 155] on p "18" at bounding box center [282, 160] width 8 height 10
type input "**********"
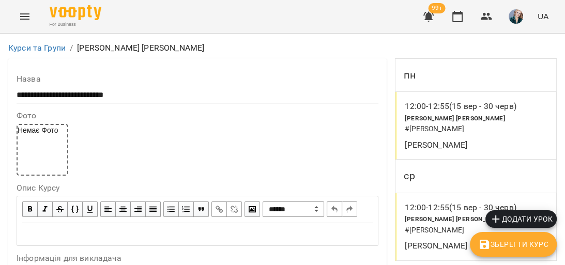
scroll to position [372, 0]
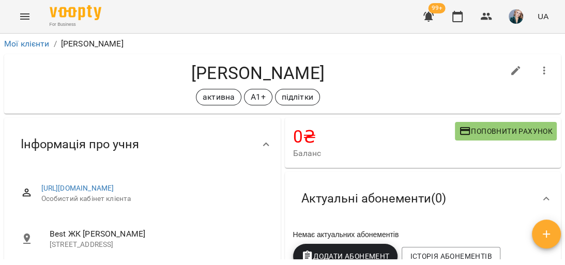
click at [21, 11] on icon "Menu" at bounding box center [25, 16] width 12 height 12
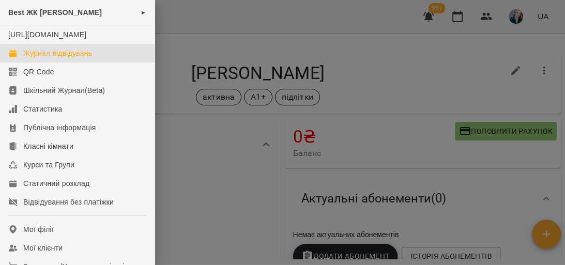
click at [87, 58] on div "Журнал відвідувань" at bounding box center [57, 53] width 69 height 10
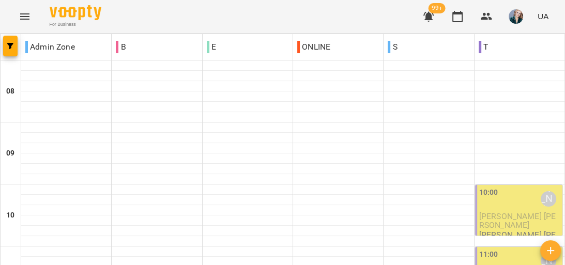
scroll to position [496, 0]
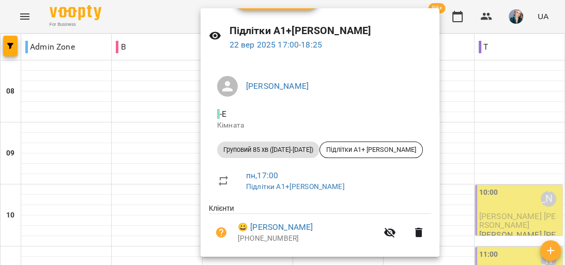
scroll to position [41, 0]
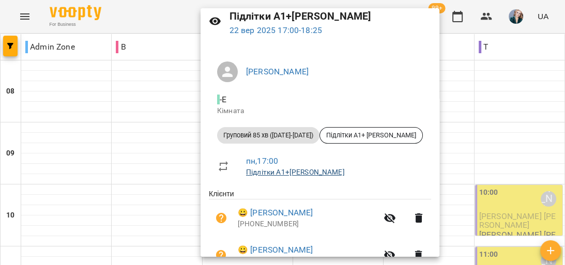
click at [264, 172] on link "Підлітки А1+[PERSON_NAME]" at bounding box center [295, 172] width 99 height 8
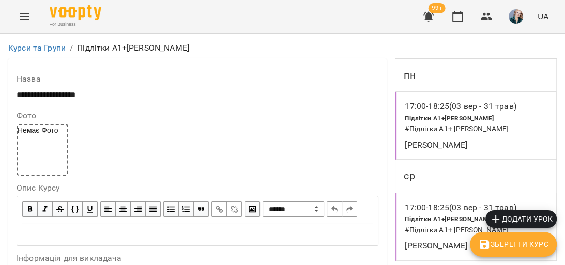
scroll to position [1076, 0]
click at [22, 20] on icon "Menu" at bounding box center [25, 16] width 12 height 12
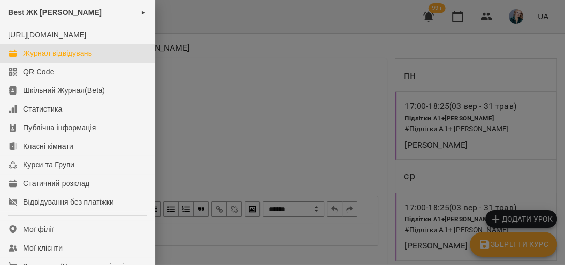
click at [74, 58] on div "Журнал відвідувань" at bounding box center [57, 53] width 69 height 10
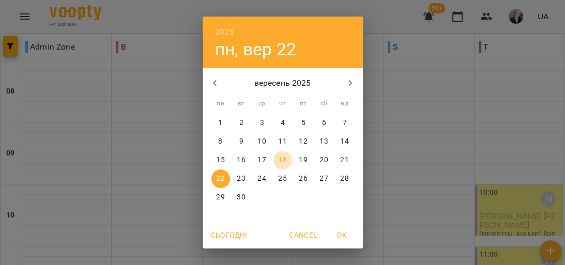
click at [280, 163] on p "18" at bounding box center [282, 160] width 8 height 10
type input "**********"
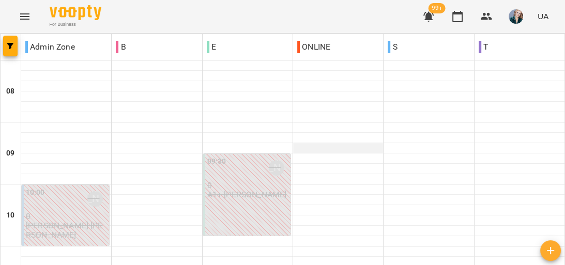
scroll to position [621, 0]
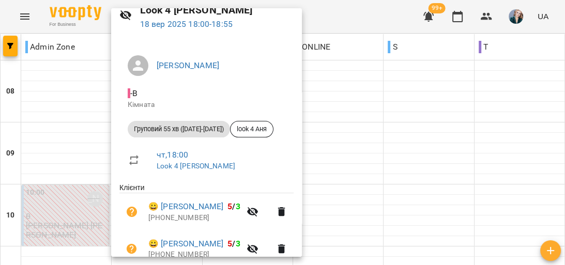
scroll to position [165, 0]
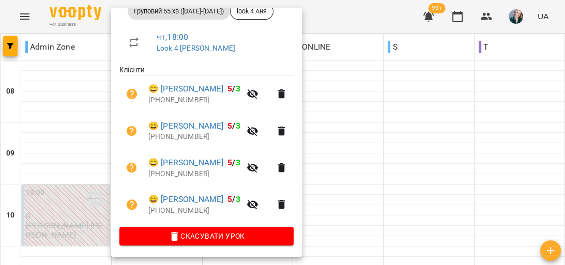
click at [446, 162] on div at bounding box center [282, 132] width 565 height 265
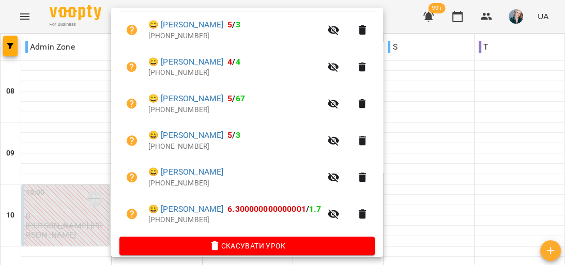
scroll to position [242, 0]
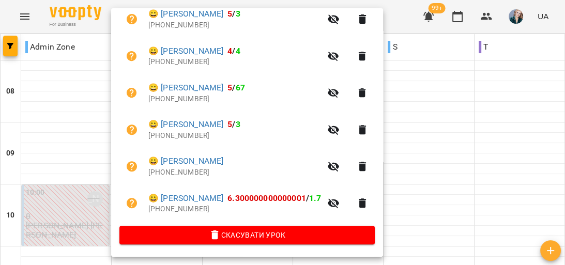
click at [425, 138] on div at bounding box center [282, 132] width 565 height 265
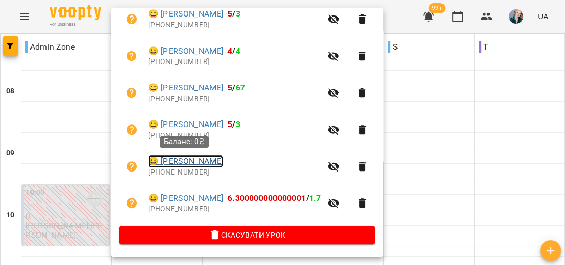
click at [174, 157] on link "😀 [PERSON_NAME]" at bounding box center [185, 161] width 75 height 12
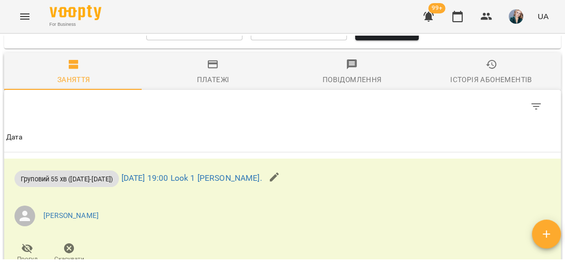
scroll to position [579, 0]
click at [172, 41] on input "**********" at bounding box center [194, 26] width 96 height 29
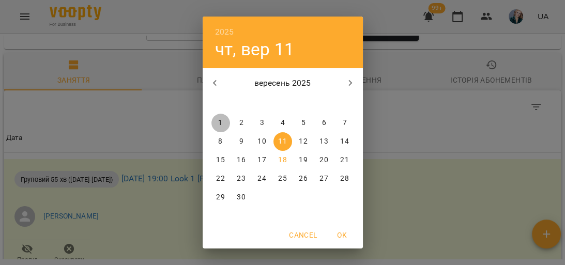
click at [218, 119] on p "1" at bounding box center [220, 123] width 4 height 10
type input "**********"
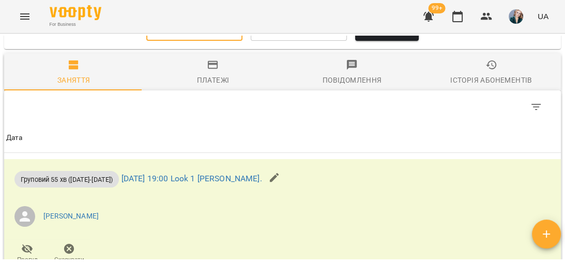
click at [404, 41] on button "Оновити" at bounding box center [387, 26] width 64 height 29
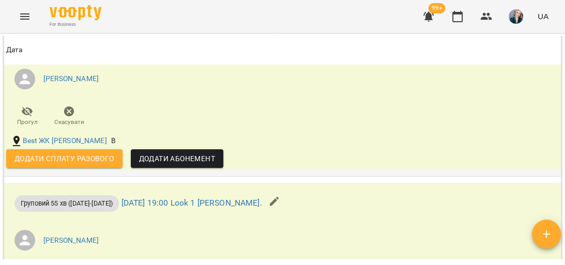
scroll to position [703, 0]
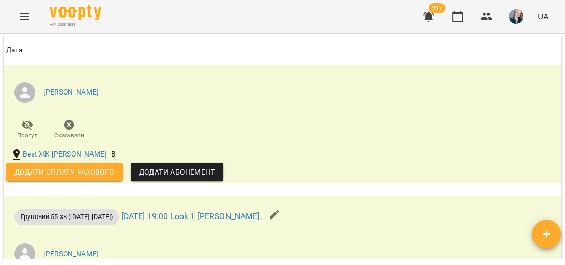
click at [30, 15] on icon "Menu" at bounding box center [25, 16] width 12 height 12
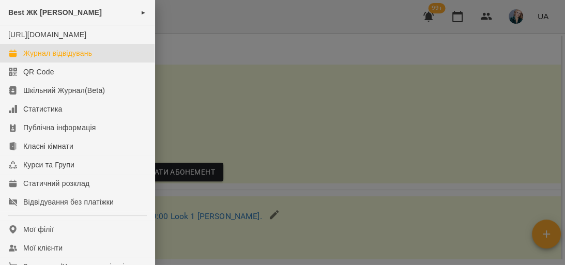
click at [85, 58] on div "Журнал відвідувань" at bounding box center [57, 53] width 69 height 10
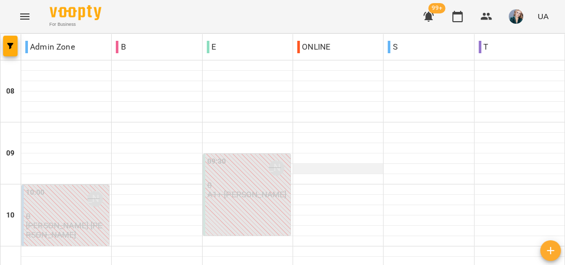
scroll to position [372, 0]
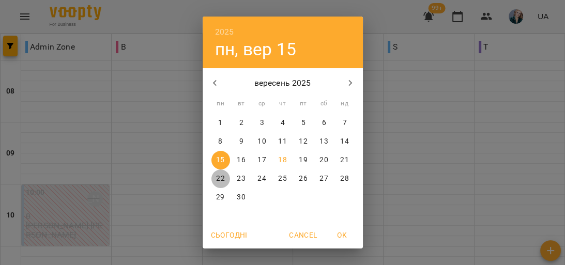
click at [218, 177] on p "22" at bounding box center [220, 179] width 8 height 10
type input "**********"
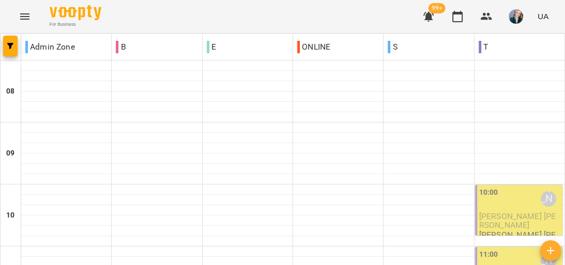
scroll to position [331, 0]
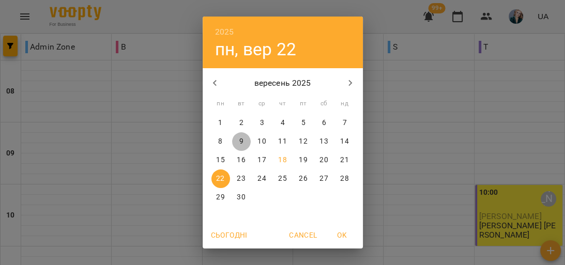
click at [239, 138] on p "9" at bounding box center [241, 142] width 4 height 10
type input "**********"
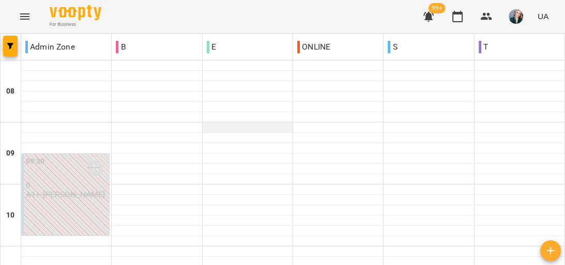
scroll to position [372, 0]
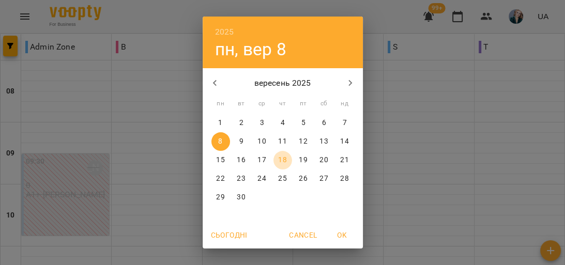
click at [283, 164] on p "18" at bounding box center [282, 160] width 8 height 10
type input "**********"
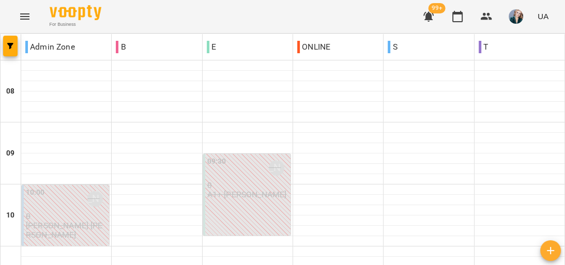
scroll to position [331, 0]
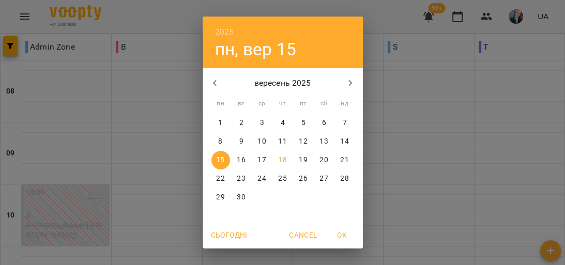
click at [414, 151] on div "2025 пн, вер 15 вересень 2025 пн вт ср чт пт сб нд 1 2 3 4 5 6 7 8 9 10 11 12 1…" at bounding box center [282, 132] width 565 height 265
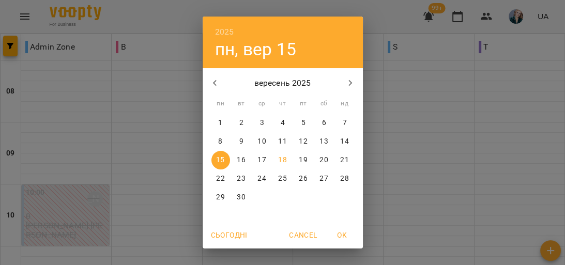
click at [378, 187] on div "2025 пн, вер 15 вересень 2025 пн вт ср чт пт сб нд 1 2 3 4 5 6 7 8 9 10 11 12 1…" at bounding box center [282, 132] width 565 height 265
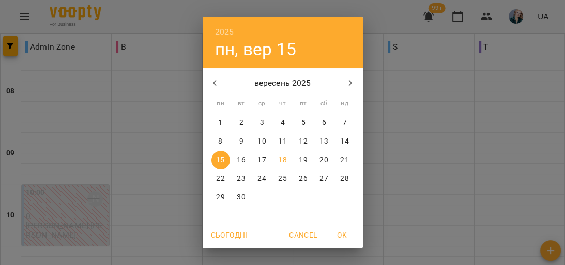
click at [440, 164] on div "2025 пн, вер 15 вересень 2025 пн вт ср чт пт сб нд 1 2 3 4 5 6 7 8 9 10 11 12 1…" at bounding box center [282, 132] width 565 height 265
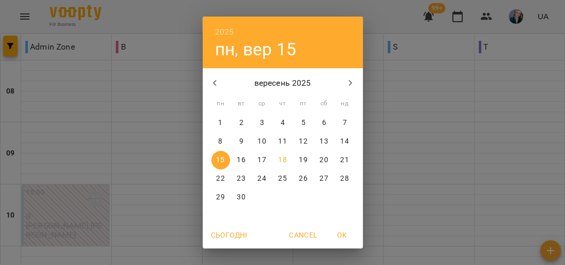
click at [238, 155] on p "16" at bounding box center [241, 160] width 8 height 10
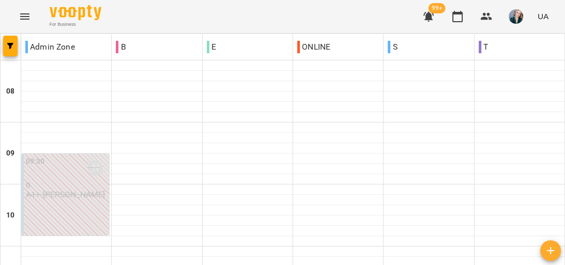
scroll to position [372, 0]
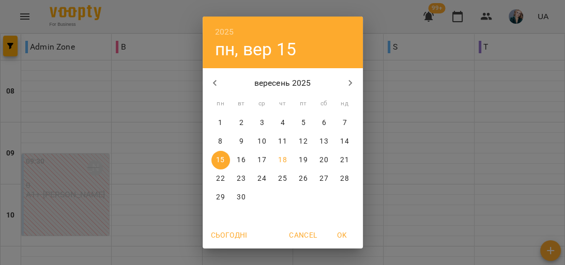
click at [233, 181] on span "23" at bounding box center [241, 179] width 19 height 10
type input "**********"
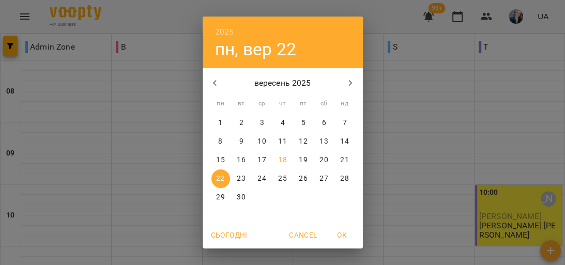
drag, startPoint x: 160, startPoint y: 195, endPoint x: 105, endPoint y: 203, distance: 55.3
click at [160, 195] on div "2025 пн, вер 22 вересень 2025 пн вт ср чт пт сб нд 1 2 3 4 5 6 7 8 9 10 11 12 1…" at bounding box center [282, 132] width 565 height 265
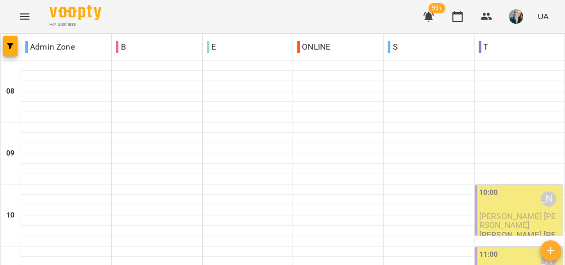
scroll to position [331, 0]
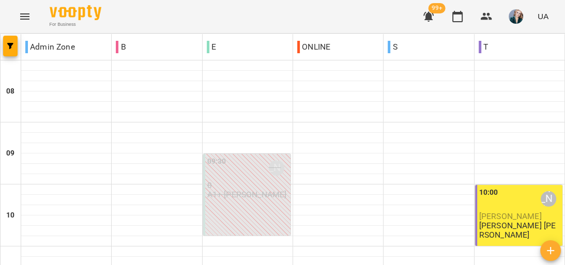
scroll to position [277, 0]
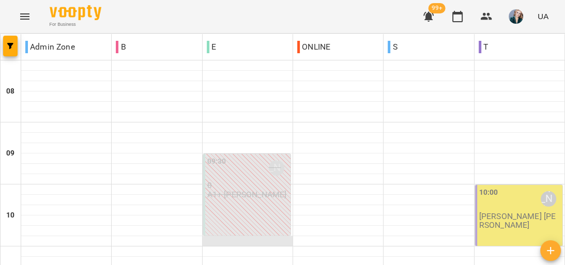
scroll to position [290, 0]
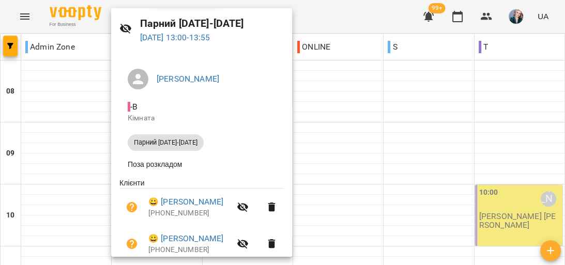
scroll to position [78, 0]
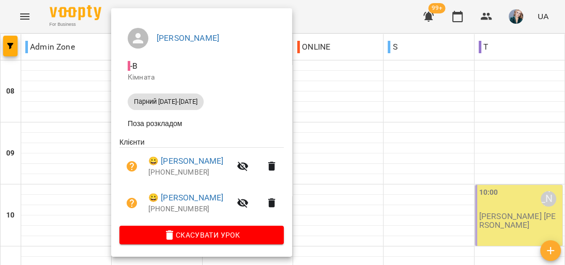
click at [371, 116] on div at bounding box center [282, 132] width 565 height 265
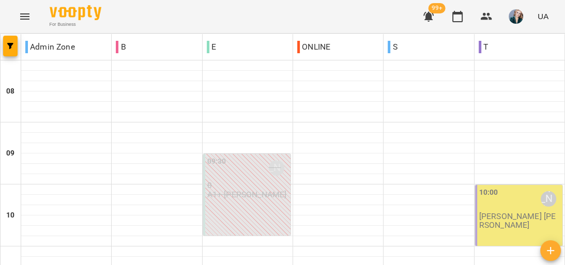
scroll to position [290, 0]
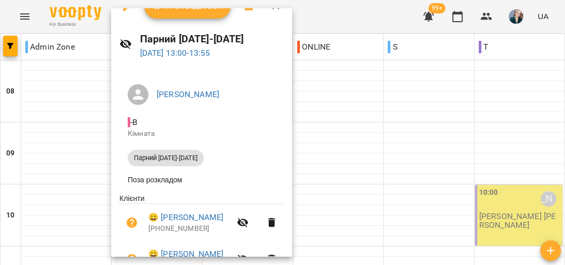
scroll to position [0, 0]
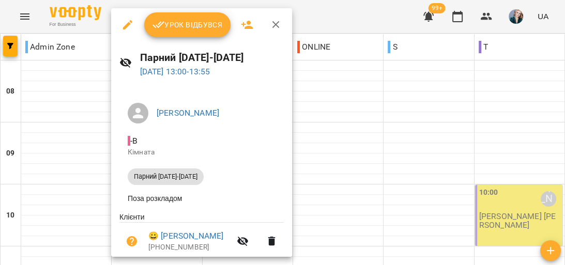
click at [176, 50] on h6 "Парний [DATE]-[DATE]" at bounding box center [212, 58] width 144 height 16
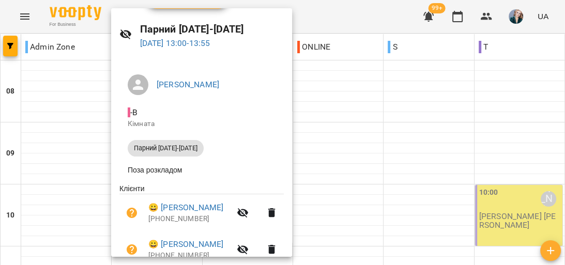
scroll to position [78, 0]
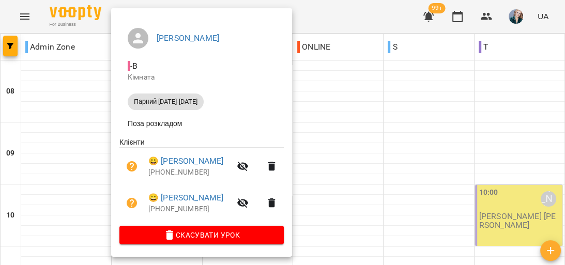
click at [359, 87] on div at bounding box center [282, 132] width 565 height 265
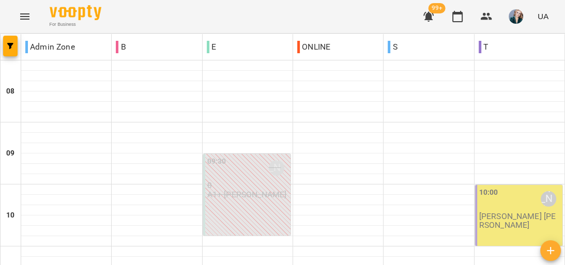
scroll to position [331, 0]
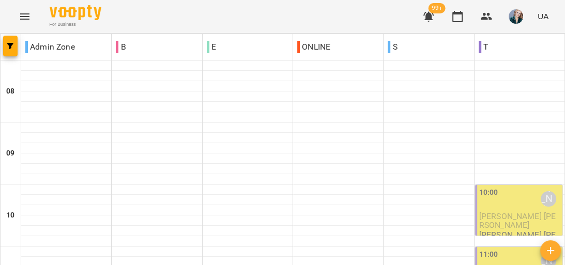
scroll to position [414, 0]
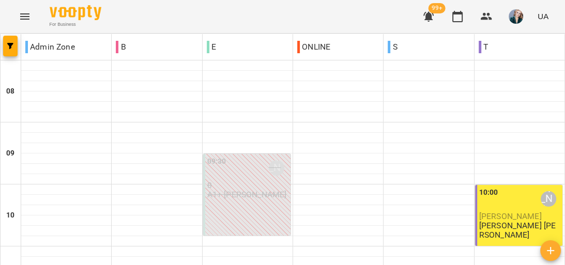
scroll to position [331, 0]
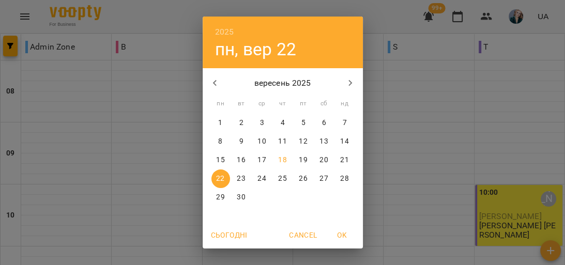
click at [281, 161] on p "18" at bounding box center [282, 160] width 8 height 10
type input "**********"
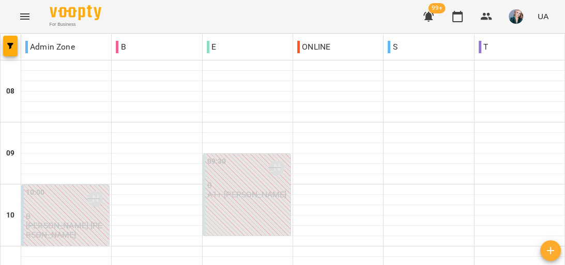
click at [26, 16] on icon "Menu" at bounding box center [24, 16] width 9 height 6
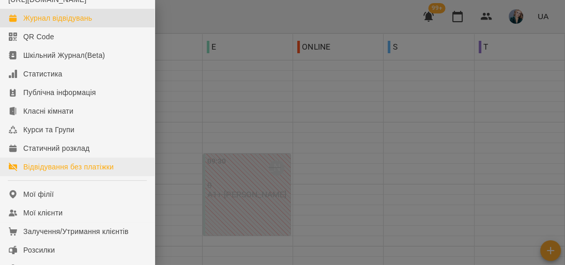
scroll to position [83, 0]
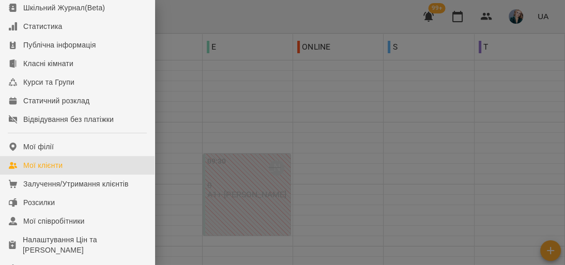
click at [79, 173] on link "Мої клієнти" at bounding box center [77, 165] width 155 height 19
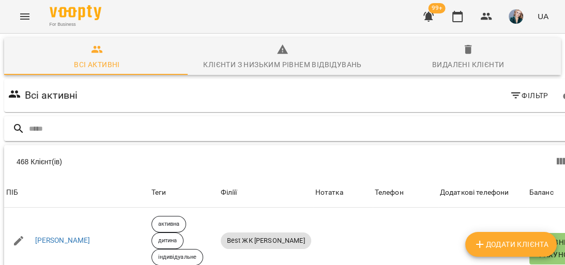
click at [461, 126] on input "text" at bounding box center [305, 128] width 553 height 17
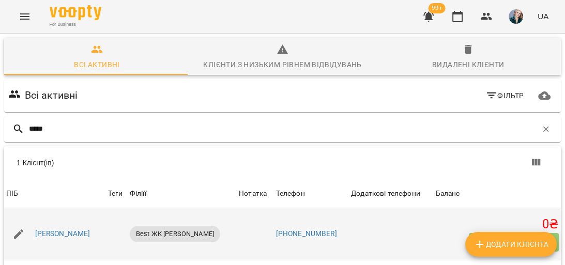
scroll to position [46, 0]
type input "*****"
click at [79, 229] on link "Шупейкін Влад" at bounding box center [62, 234] width 55 height 10
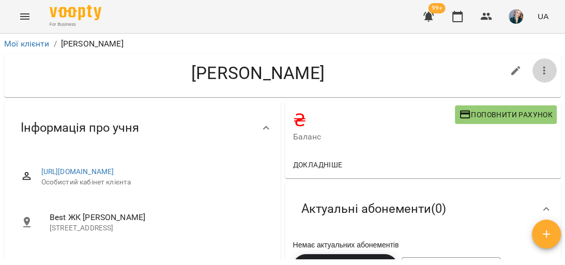
click at [539, 66] on icon "button" at bounding box center [544, 71] width 12 height 12
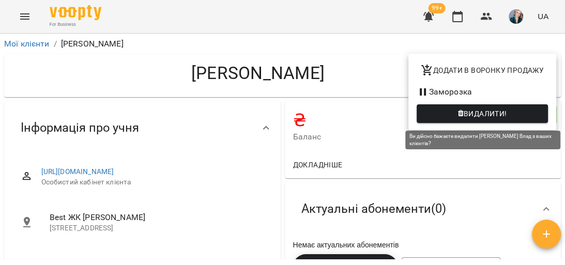
click at [520, 112] on span "Видалити!" at bounding box center [482, 114] width 115 height 12
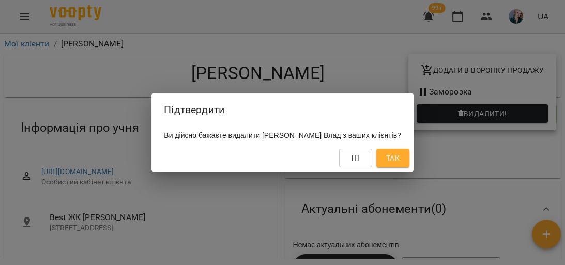
click at [399, 164] on span "Так" at bounding box center [392, 158] width 13 height 12
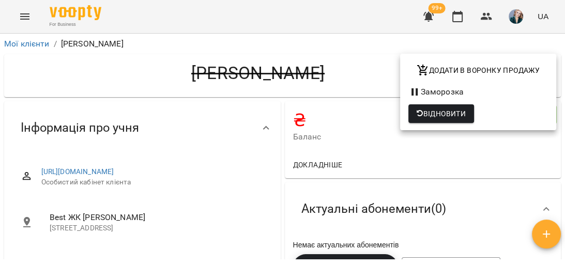
click at [26, 12] on div at bounding box center [282, 132] width 565 height 265
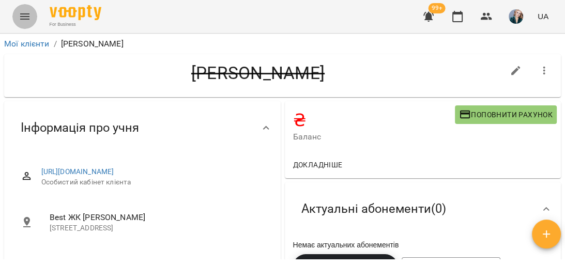
click at [17, 17] on button "Menu" at bounding box center [24, 16] width 25 height 25
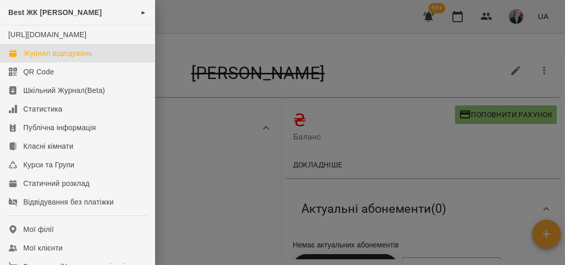
click at [77, 58] on div "Журнал відвідувань" at bounding box center [57, 53] width 69 height 10
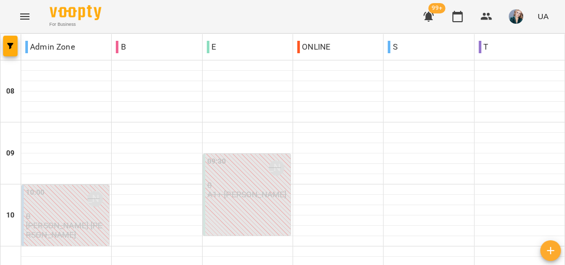
scroll to position [662, 0]
click at [20, 15] on icon "Menu" at bounding box center [25, 16] width 12 height 12
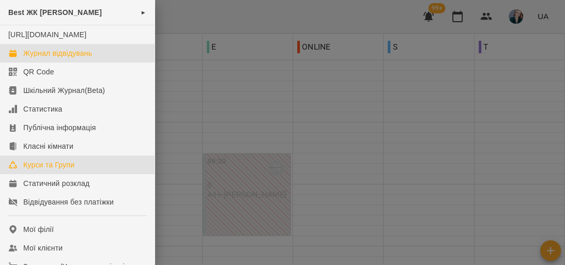
click at [102, 174] on link "Курси та Групи" at bounding box center [77, 165] width 155 height 19
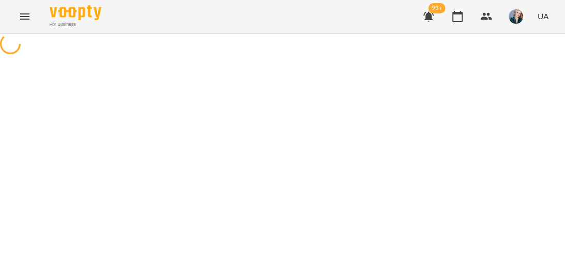
click at [31, 14] on button "Menu" at bounding box center [24, 16] width 25 height 25
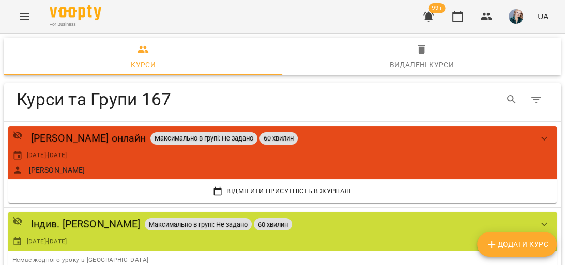
click at [26, 20] on icon "Menu" at bounding box center [25, 16] width 12 height 12
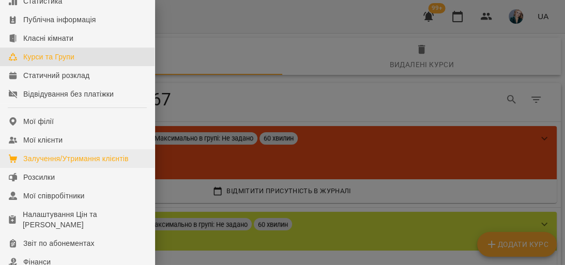
scroll to position [124, 0]
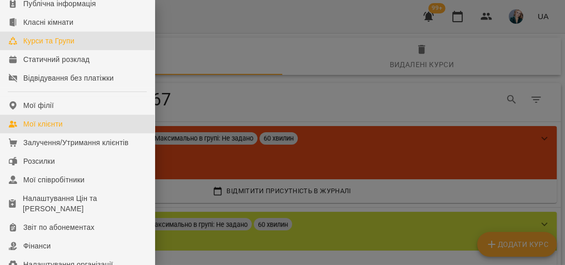
click at [83, 133] on link "Мої клієнти" at bounding box center [77, 124] width 155 height 19
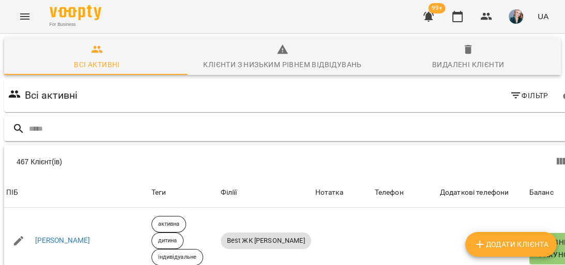
click at [504, 130] on input "text" at bounding box center [305, 128] width 553 height 17
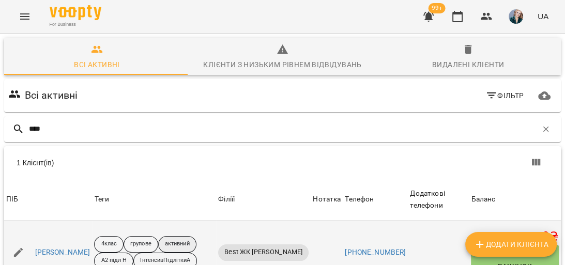
scroll to position [46, 0]
type input "****"
click at [54, 238] on div "Мирон Канчура" at bounding box center [48, 252] width 88 height 29
click at [67, 248] on link "Мирон Канчура" at bounding box center [62, 253] width 55 height 10
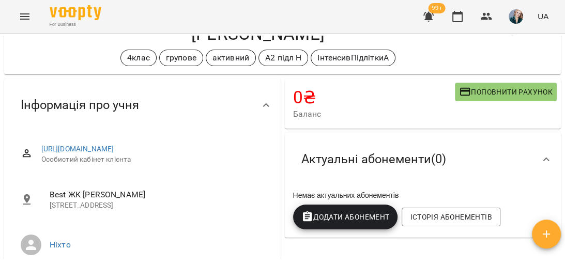
scroll to position [83, 0]
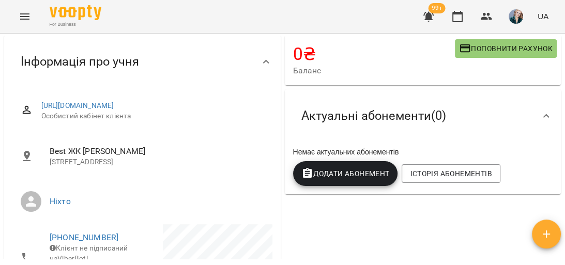
click at [25, 21] on icon "Menu" at bounding box center [25, 16] width 12 height 12
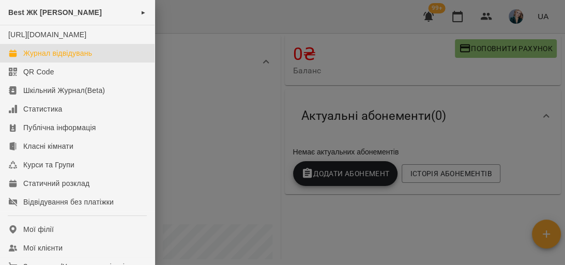
click at [72, 58] on div "Журнал відвідувань" at bounding box center [57, 53] width 69 height 10
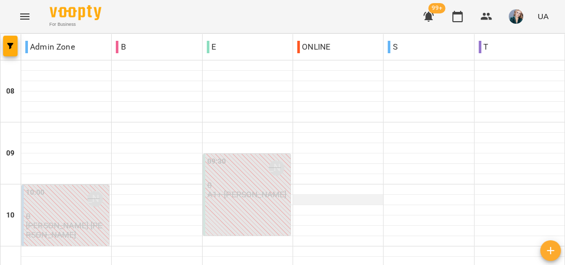
scroll to position [621, 0]
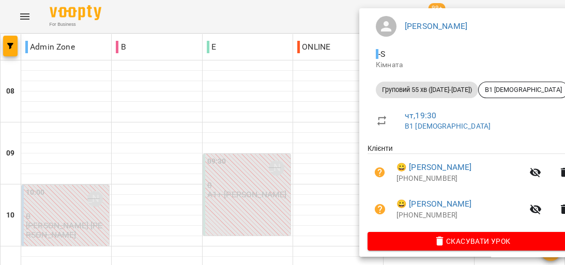
scroll to position [94, 0]
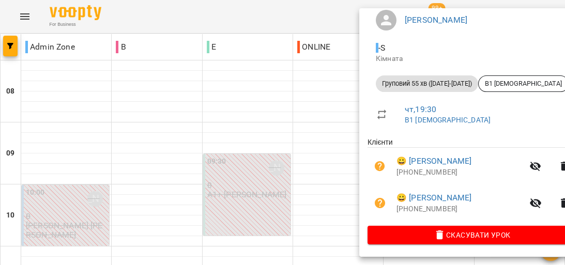
click at [335, 152] on div at bounding box center [282, 132] width 565 height 265
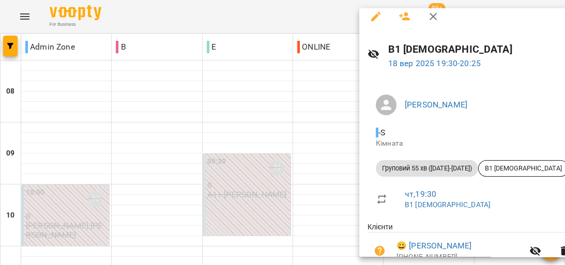
scroll to position [0, 0]
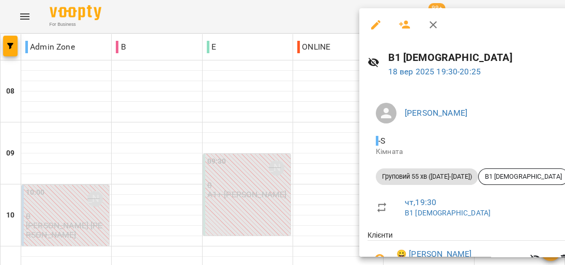
click at [349, 125] on div at bounding box center [282, 132] width 565 height 265
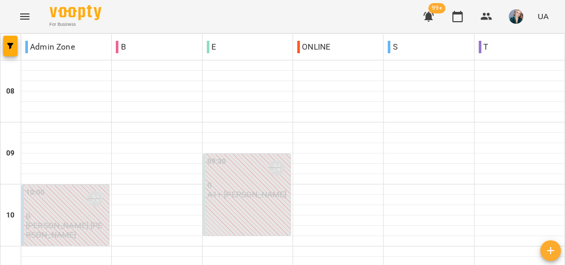
scroll to position [662, 0]
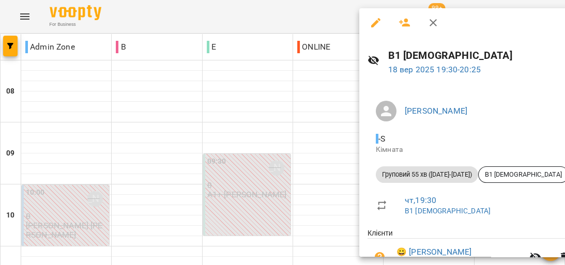
scroll to position [0, 0]
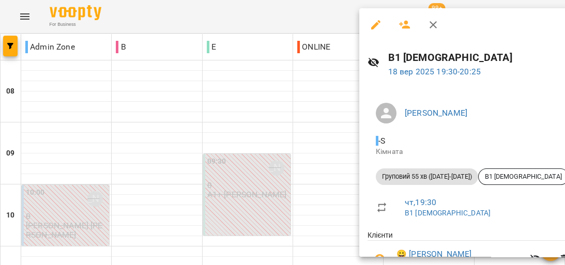
click at [332, 153] on div at bounding box center [282, 132] width 565 height 265
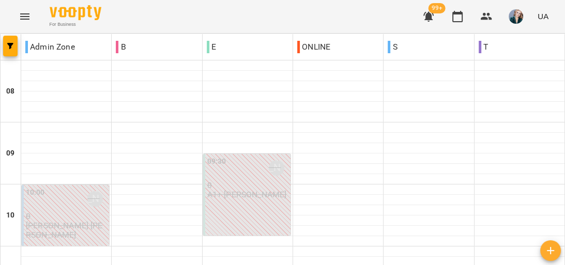
scroll to position [331, 0]
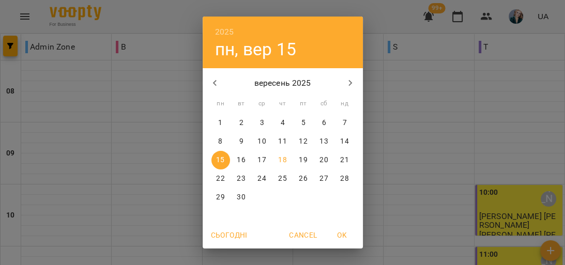
click at [221, 180] on span "22" at bounding box center [221, 179] width 19 height 10
type input "**********"
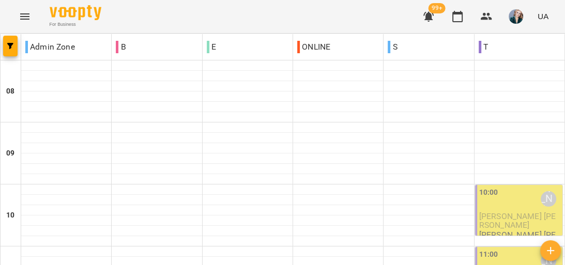
scroll to position [290, 0]
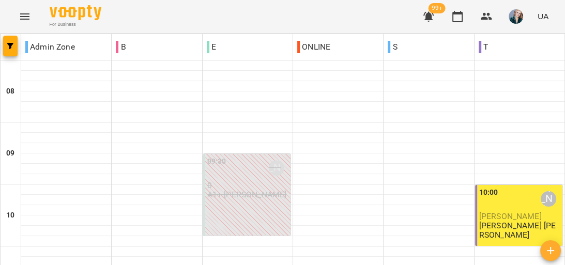
scroll to position [331, 0]
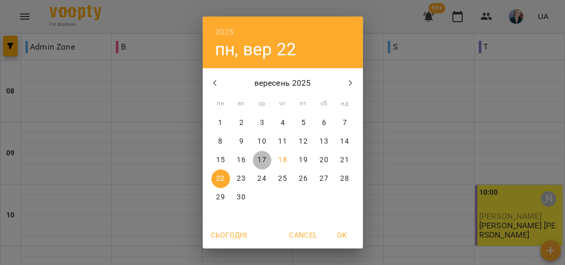
click at [258, 165] on button "17" at bounding box center [262, 160] width 19 height 19
type input "**********"
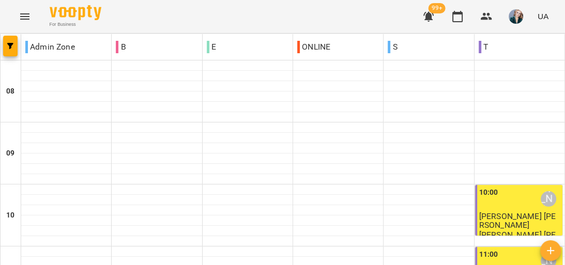
scroll to position [496, 0]
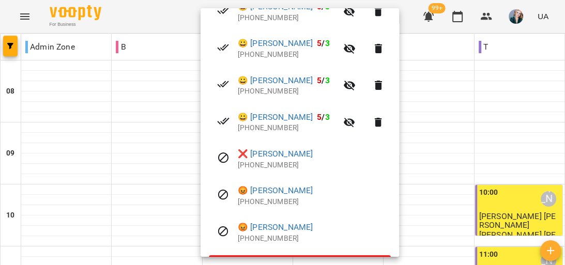
scroll to position [248, 0]
click at [217, 129] on div at bounding box center [223, 121] width 29 height 15
click at [126, 149] on div at bounding box center [282, 132] width 565 height 265
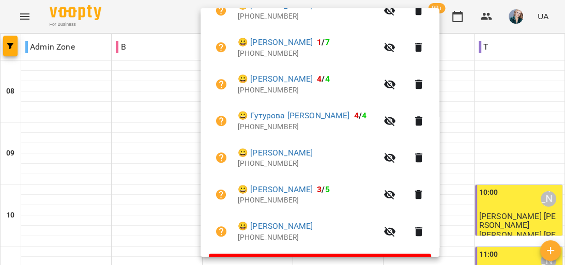
scroll to position [290, 0]
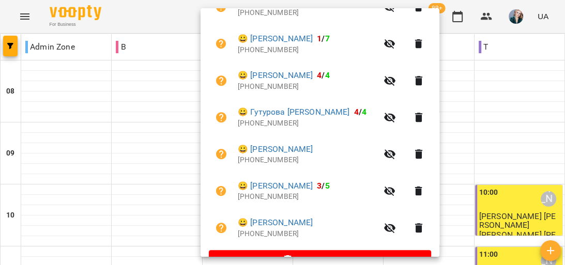
click at [189, 152] on div at bounding box center [282, 132] width 565 height 265
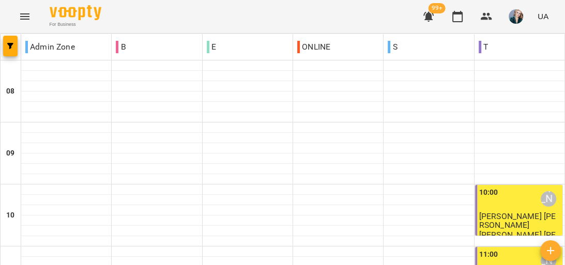
scroll to position [579, 0]
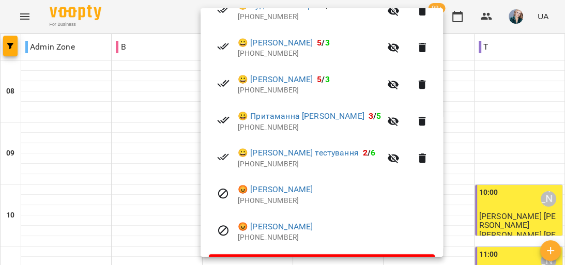
scroll to position [315, 0]
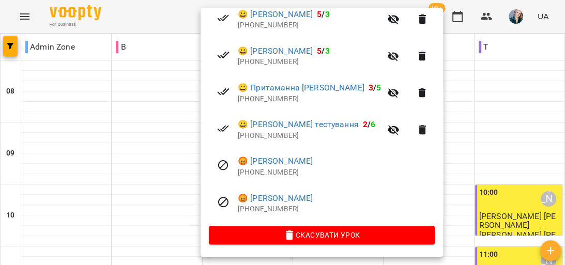
click at [440, 145] on div at bounding box center [282, 132] width 565 height 265
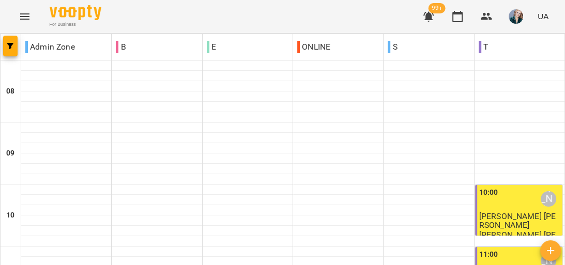
scroll to position [621, 0]
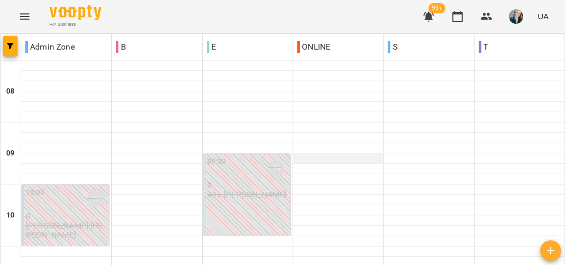
scroll to position [0, 0]
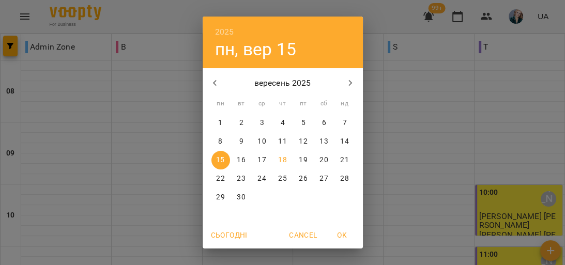
click at [242, 178] on p "23" at bounding box center [241, 179] width 8 height 10
type input "**********"
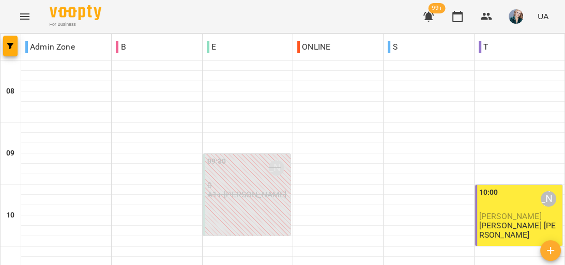
scroll to position [83, 0]
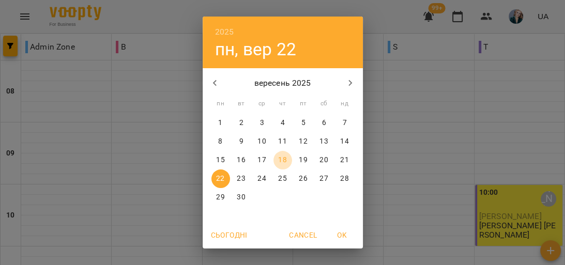
click at [281, 158] on p "18" at bounding box center [282, 160] width 8 height 10
type input "**********"
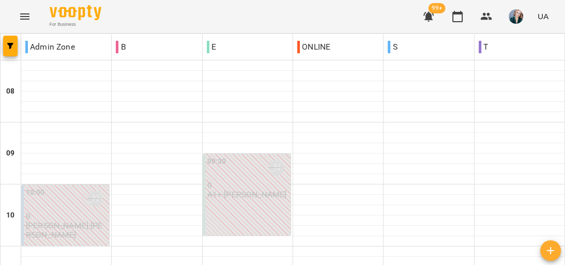
scroll to position [621, 0]
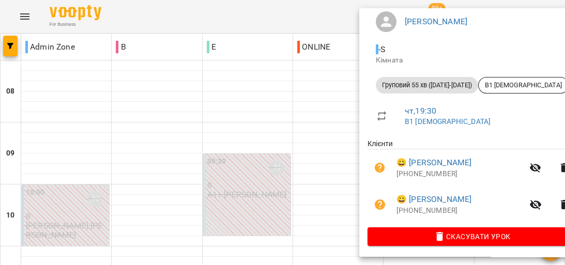
scroll to position [94, 0]
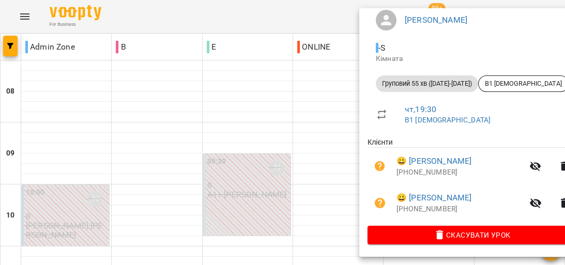
click at [301, 126] on div at bounding box center [282, 132] width 565 height 265
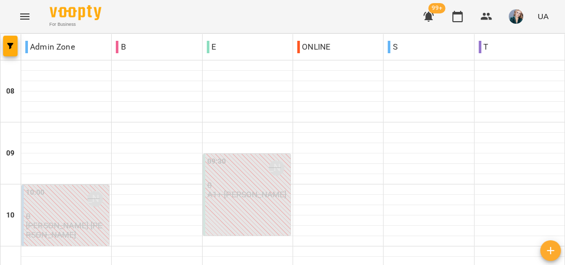
scroll to position [290, 0]
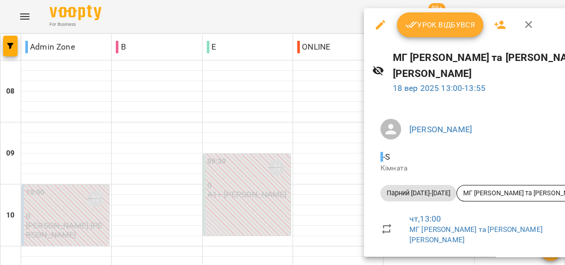
scroll to position [83, 0]
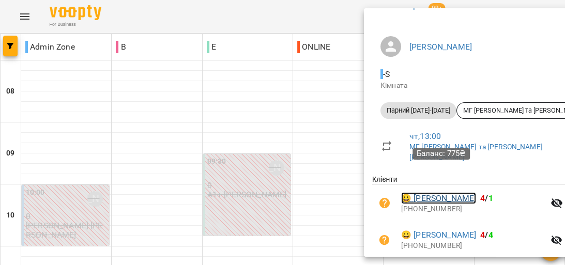
click at [436, 192] on link "😀 Керницька Наталія" at bounding box center [438, 198] width 75 height 12
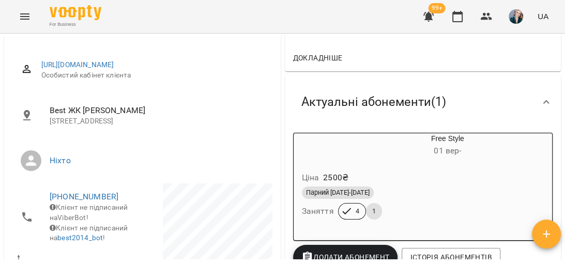
scroll to position [124, 0]
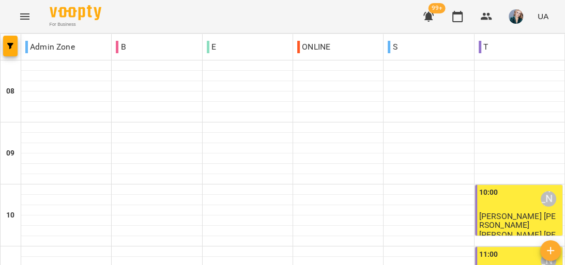
scroll to position [538, 0]
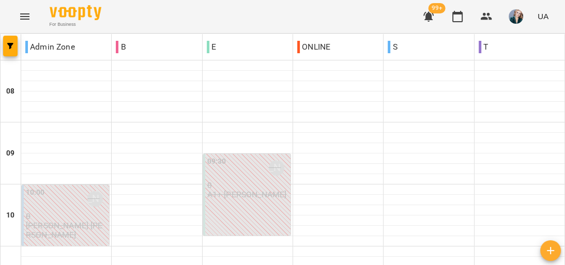
scroll to position [662, 0]
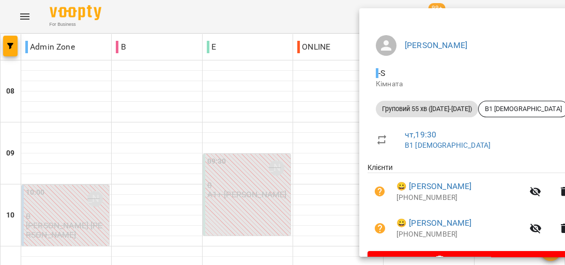
scroll to position [53, 0]
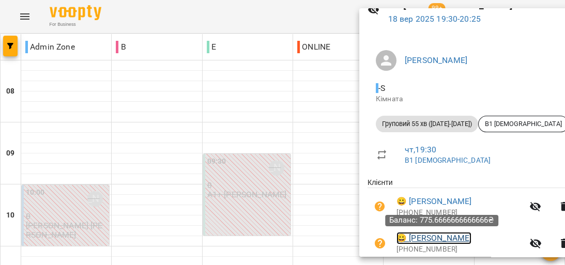
click at [452, 242] on link "😀 [PERSON_NAME]" at bounding box center [434, 238] width 75 height 12
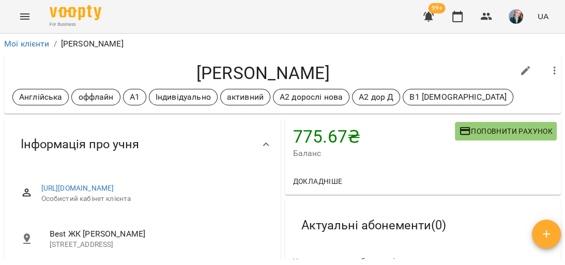
click at [31, 12] on button "Menu" at bounding box center [24, 16] width 25 height 25
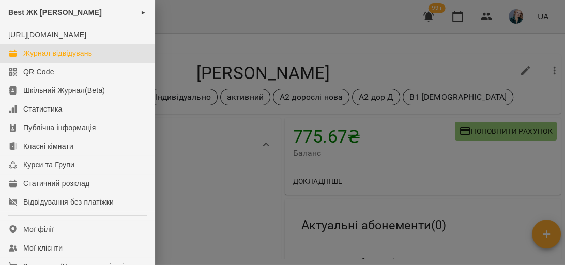
click at [110, 63] on link "Журнал відвідувань" at bounding box center [77, 53] width 155 height 19
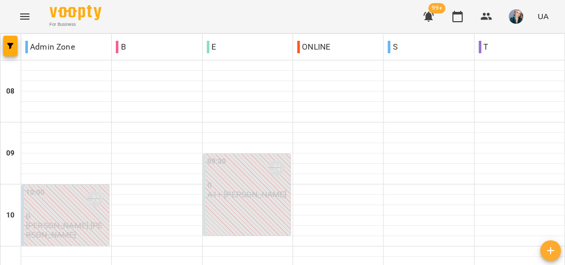
scroll to position [703, 0]
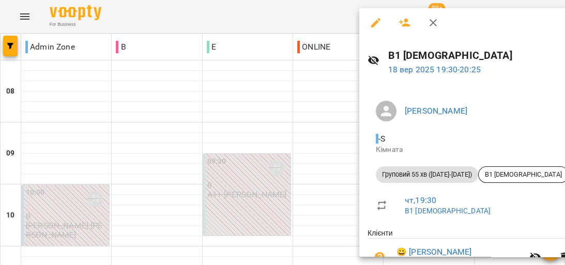
scroll to position [0, 0]
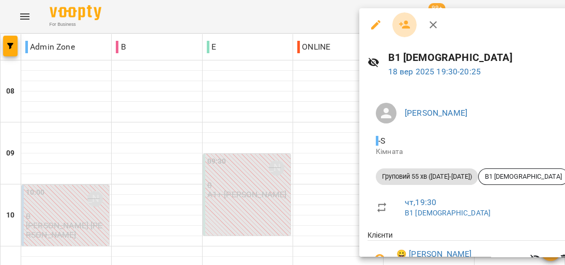
click at [405, 23] on icon "button" at bounding box center [404, 25] width 11 height 8
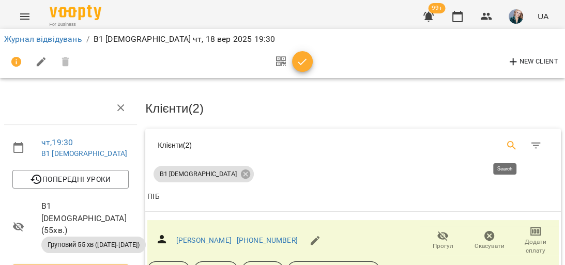
click at [507, 146] on icon "Search" at bounding box center [511, 145] width 9 height 9
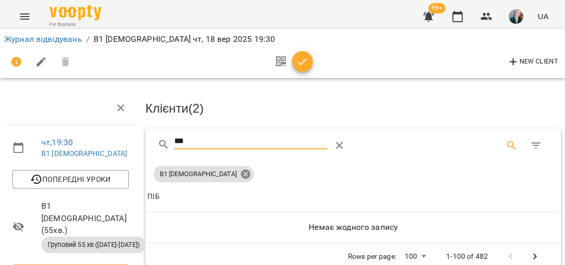
type input "***"
click at [240, 173] on icon at bounding box center [245, 174] width 11 height 11
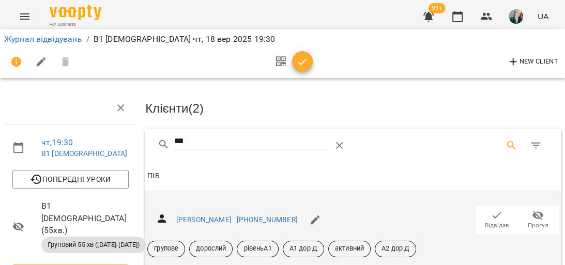
scroll to position [41, 0]
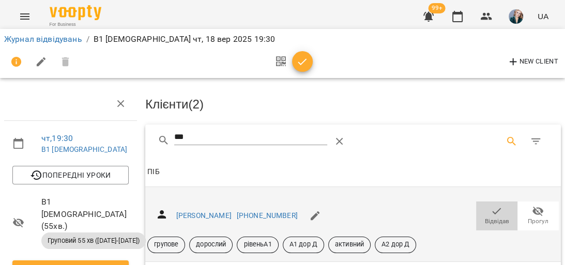
click at [485, 217] on span "Відвідав" at bounding box center [497, 221] width 24 height 9
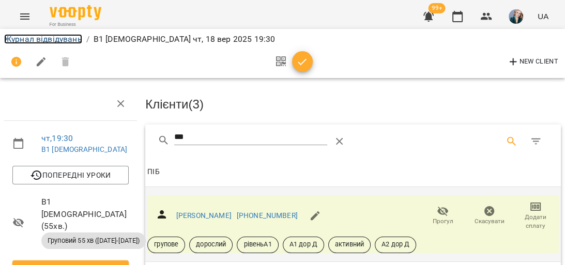
click at [36, 35] on link "Журнал відвідувань" at bounding box center [43, 39] width 78 height 10
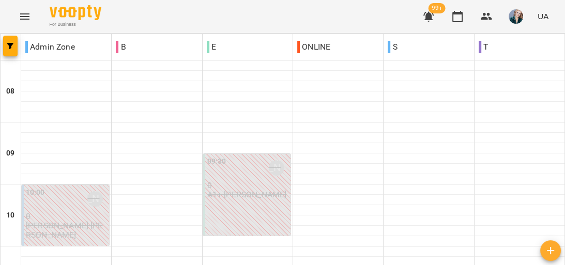
scroll to position [650, 0]
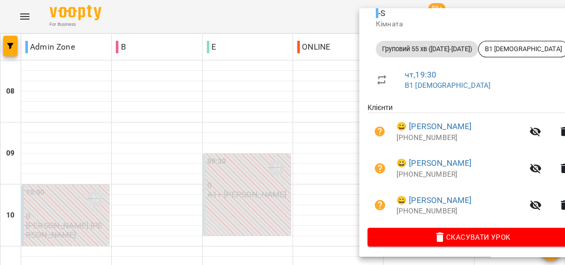
scroll to position [131, 0]
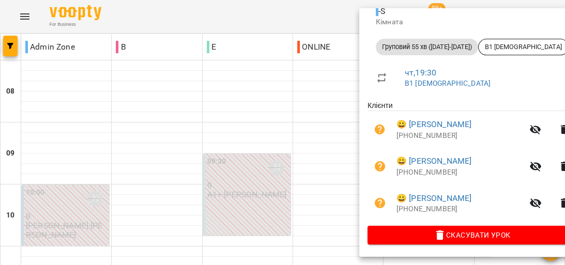
click at [304, 138] on div at bounding box center [282, 132] width 565 height 265
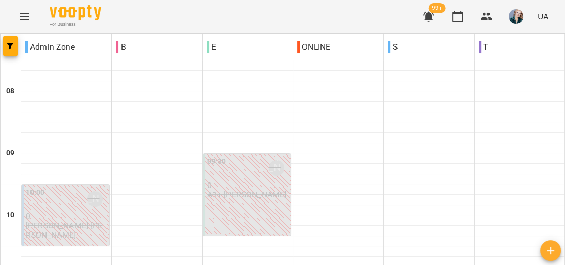
scroll to position [650, 0]
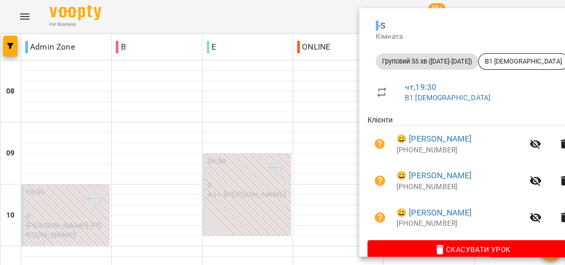
scroll to position [124, 0]
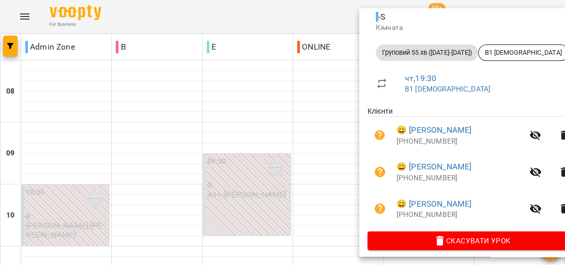
click at [325, 144] on div at bounding box center [282, 132] width 565 height 265
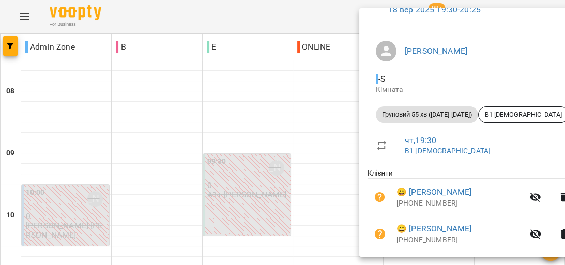
scroll to position [131, 0]
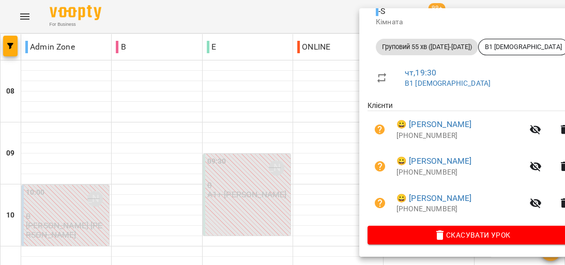
click at [305, 164] on div at bounding box center [282, 132] width 565 height 265
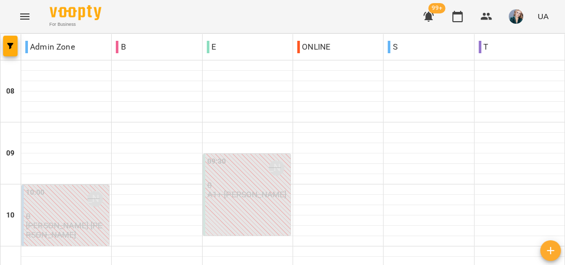
scroll to position [525, 0]
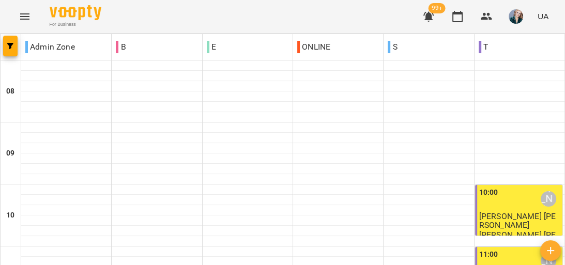
scroll to position [496, 0]
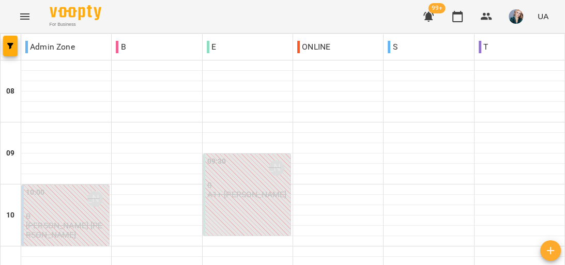
scroll to position [277, 0]
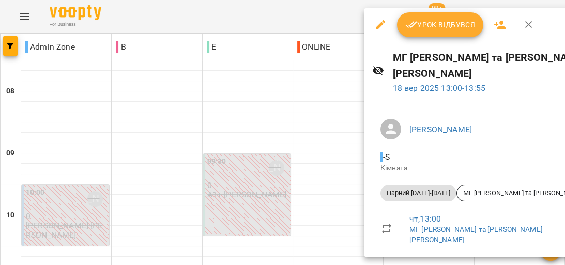
click at [433, 31] on span "Урок відбувся" at bounding box center [440, 25] width 70 height 12
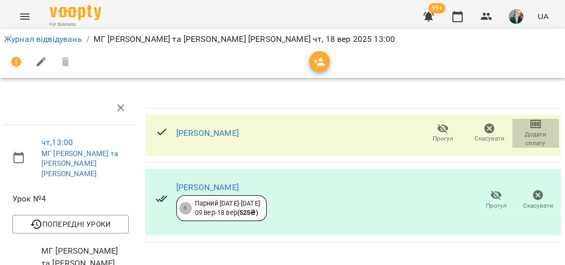
click at [534, 130] on span "Додати сплату" at bounding box center [536, 139] width 34 height 18
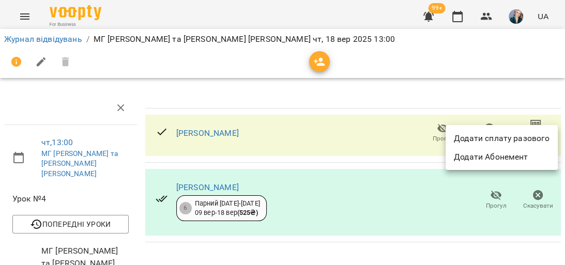
click at [515, 141] on li "Додати сплату разового" at bounding box center [502, 138] width 112 height 19
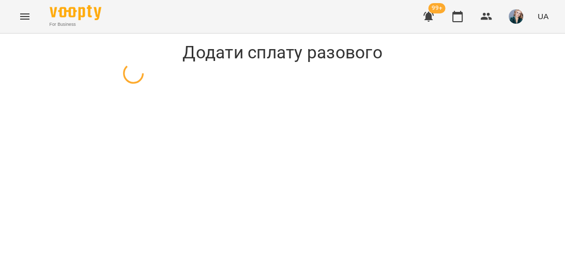
select select "**********"
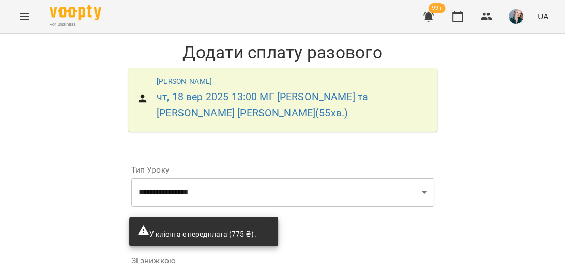
click at [25, 21] on icon "Menu" at bounding box center [25, 16] width 12 height 12
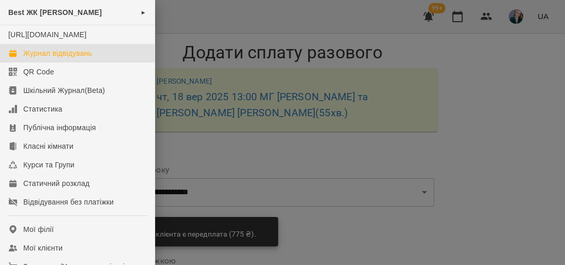
click at [108, 57] on link "Журнал відвідувань" at bounding box center [77, 53] width 155 height 19
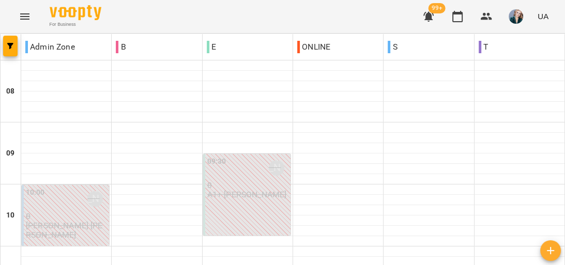
scroll to position [331, 0]
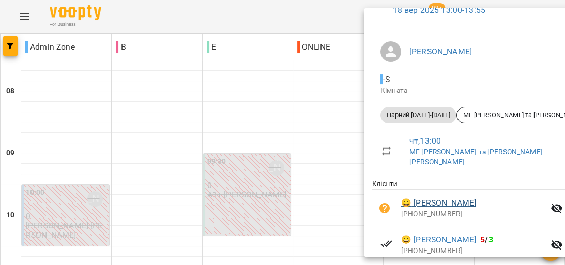
scroll to position [83, 0]
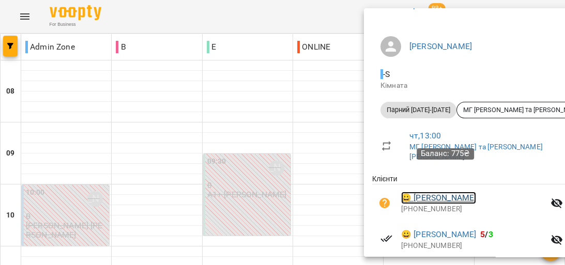
click at [455, 192] on link "😀 [PERSON_NAME]" at bounding box center [438, 198] width 75 height 12
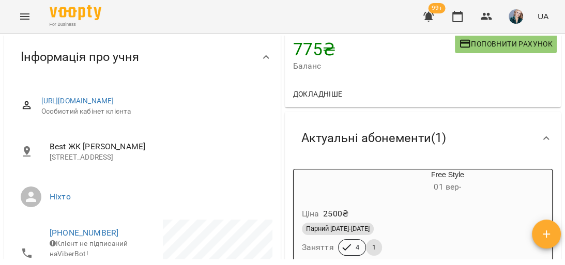
scroll to position [124, 0]
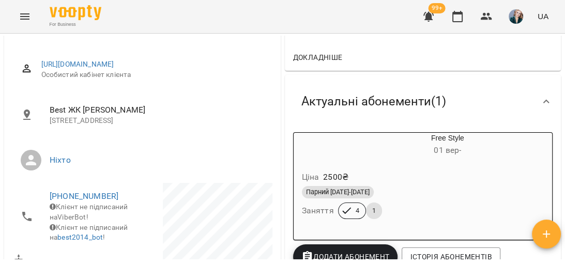
click at [417, 149] on h6 "[DATE] -" at bounding box center [447, 150] width 209 height 14
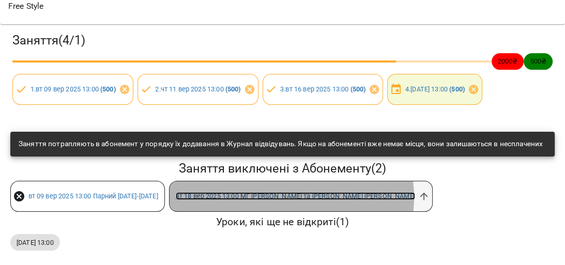
click at [285, 192] on link "[DATE] 13:00 МГ [PERSON_NAME] та [PERSON_NAME] [PERSON_NAME]" at bounding box center [295, 196] width 239 height 8
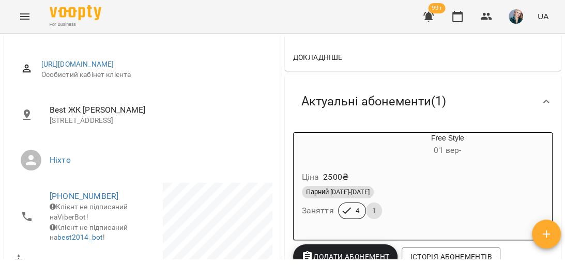
scroll to position [165, 0]
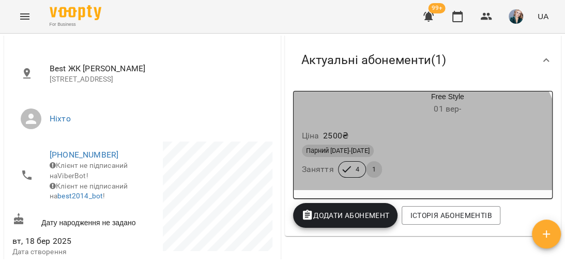
click at [399, 157] on div "Парний [DATE]-[DATE]" at bounding box center [423, 151] width 243 height 12
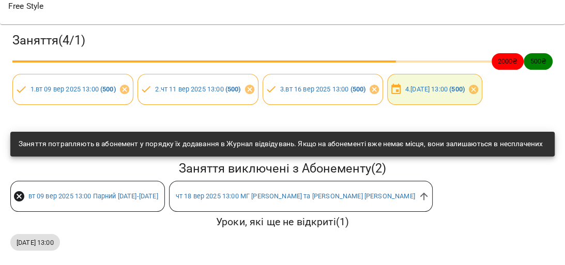
scroll to position [124, 0]
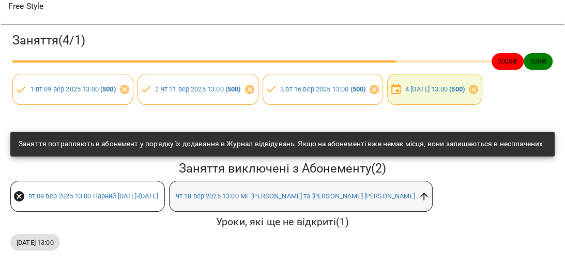
click at [420, 193] on icon at bounding box center [424, 197] width 8 height 8
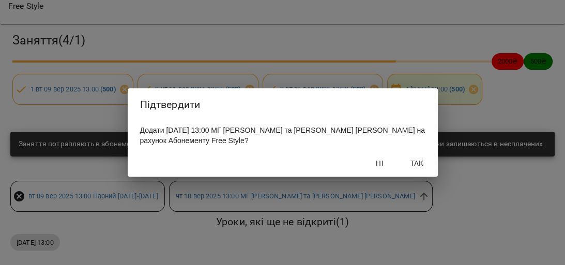
click at [427, 164] on span "Так" at bounding box center [417, 163] width 25 height 12
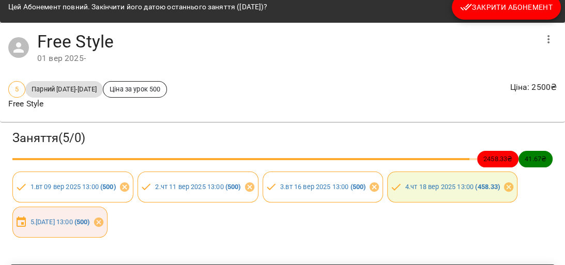
scroll to position [0, 0]
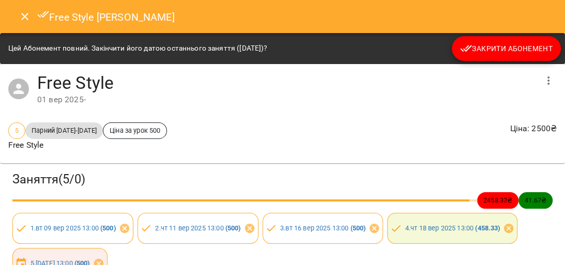
click at [28, 14] on icon "Close" at bounding box center [25, 16] width 12 height 12
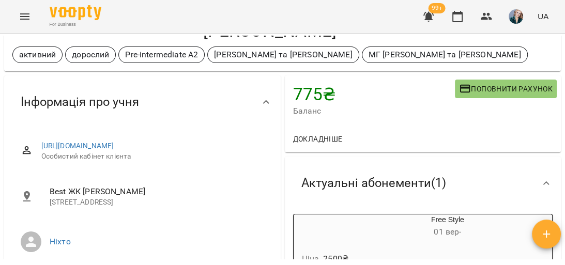
scroll to position [41, 0]
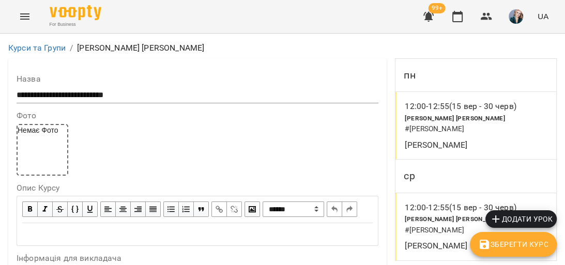
scroll to position [372, 0]
click at [29, 15] on icon "Menu" at bounding box center [25, 16] width 12 height 12
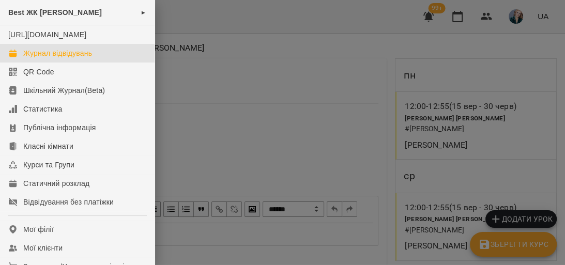
click at [109, 61] on link "Журнал відвідувань" at bounding box center [77, 53] width 155 height 19
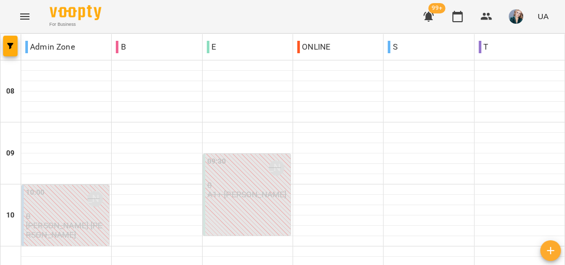
scroll to position [691, 0]
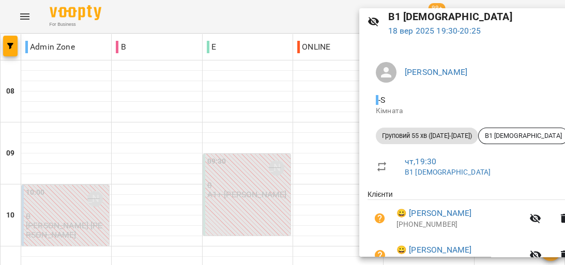
scroll to position [41, 0]
click at [315, 159] on div at bounding box center [282, 132] width 565 height 265
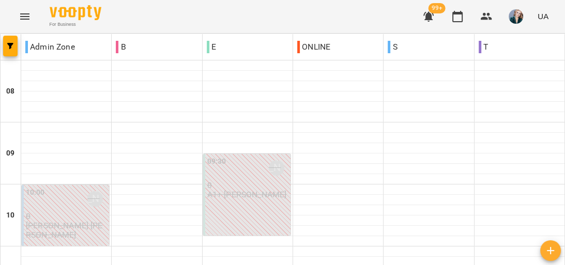
scroll to position [484, 0]
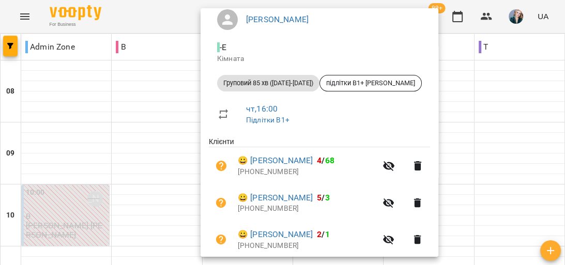
scroll to position [165, 0]
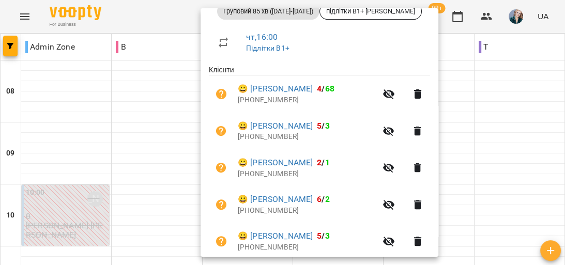
click at [486, 139] on div at bounding box center [282, 132] width 565 height 265
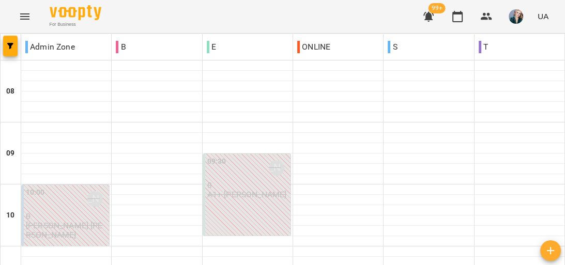
scroll to position [484, 0]
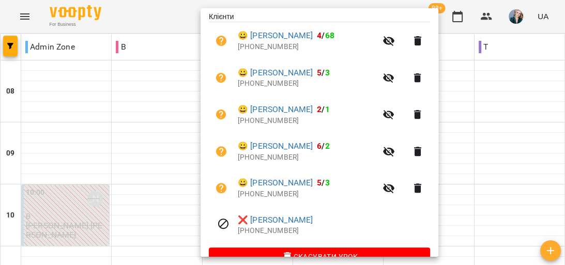
scroll to position [242, 0]
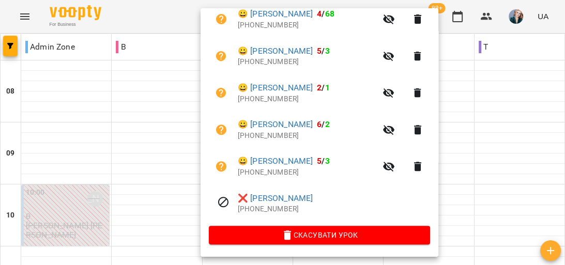
click at [494, 121] on div at bounding box center [282, 132] width 565 height 265
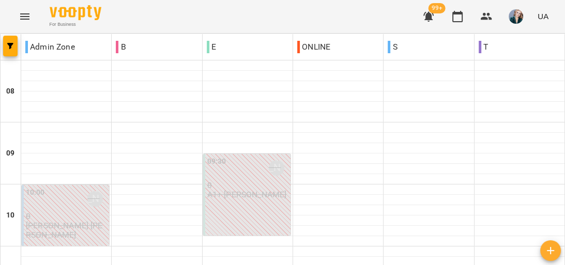
scroll to position [525, 0]
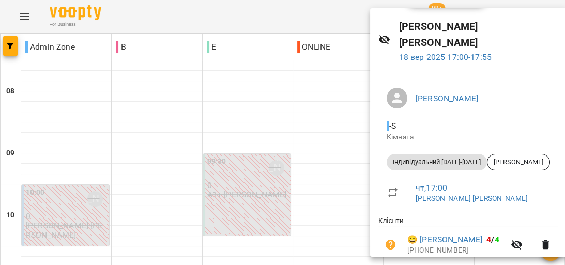
scroll to position [0, 0]
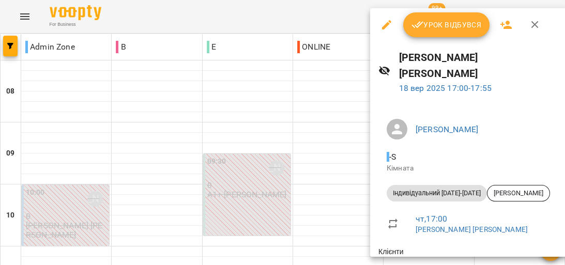
click at [353, 107] on div at bounding box center [282, 132] width 565 height 265
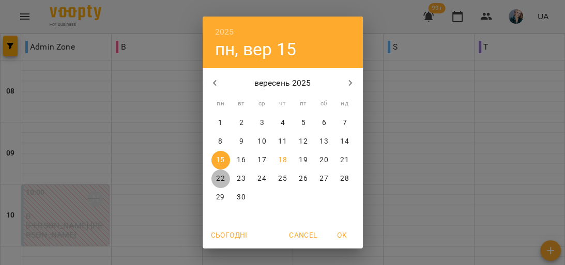
click at [212, 180] on span "22" at bounding box center [221, 179] width 19 height 10
type input "**********"
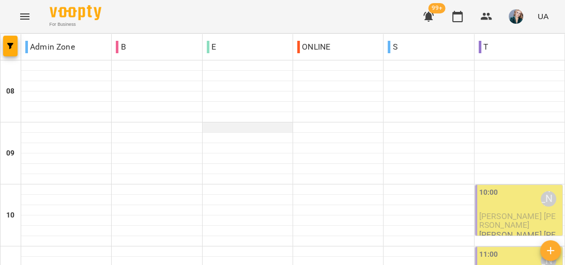
scroll to position [538, 0]
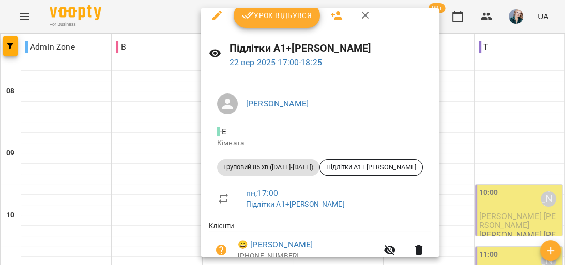
scroll to position [0, 0]
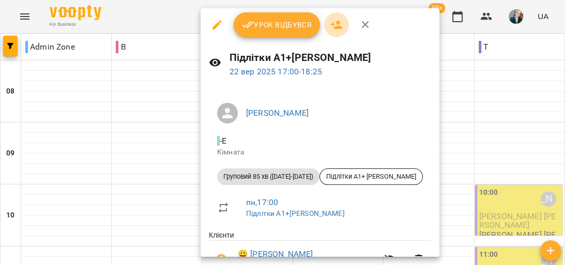
click at [333, 29] on icon "button" at bounding box center [336, 25] width 12 height 12
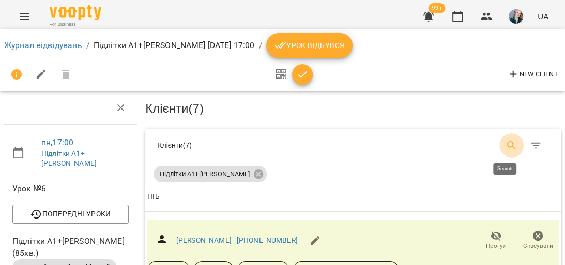
click at [512, 142] on button "Search" at bounding box center [512, 145] width 25 height 25
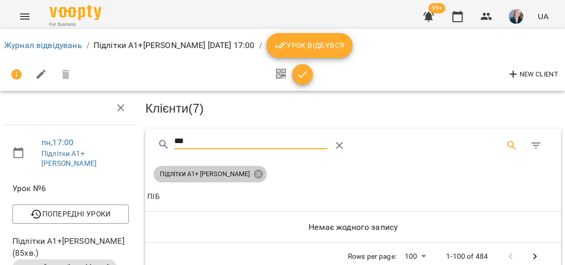
click at [253, 178] on icon at bounding box center [258, 174] width 11 height 11
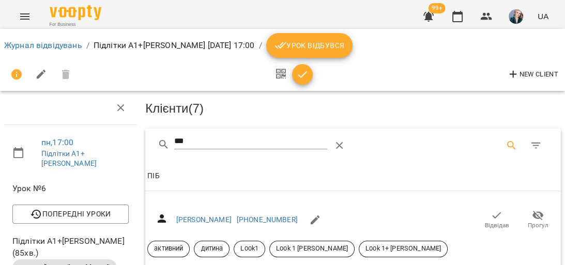
click at [232, 140] on input "***" at bounding box center [250, 141] width 153 height 17
type input "*********"
click at [344, 143] on icon "Table Toolbar" at bounding box center [340, 146] width 12 height 12
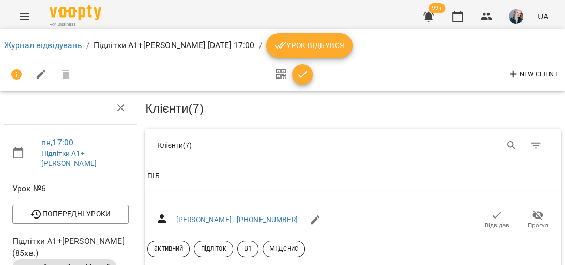
click at [260, 145] on div "Клієнти ( 7 )" at bounding box center [252, 145] width 188 height 10
click at [506, 143] on icon "Search" at bounding box center [512, 146] width 12 height 12
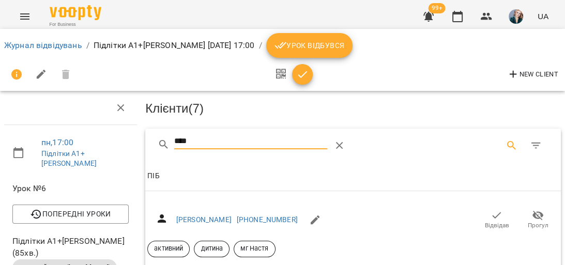
type input "****"
click at [23, 17] on icon "Menu" at bounding box center [24, 16] width 9 height 6
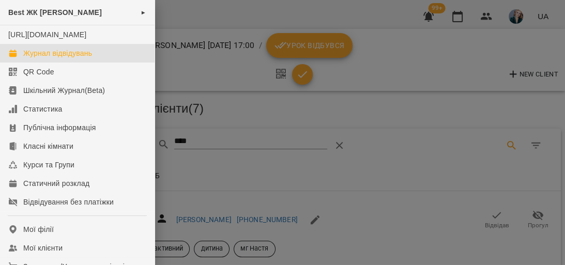
click at [94, 63] on link "Журнал відвідувань" at bounding box center [77, 53] width 155 height 19
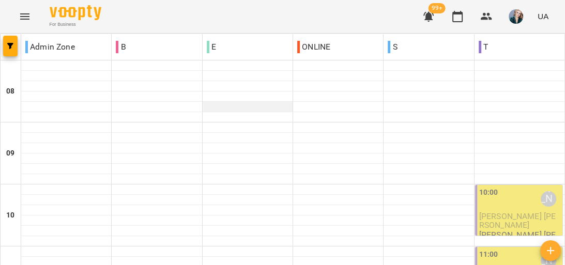
scroll to position [538, 0]
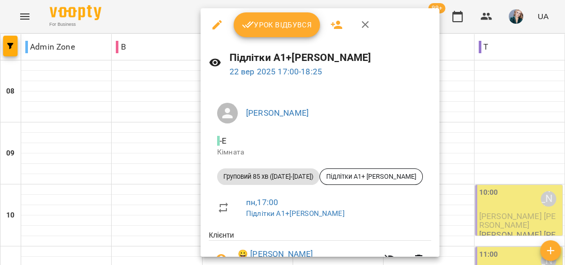
click at [338, 25] on icon "button" at bounding box center [336, 25] width 12 height 12
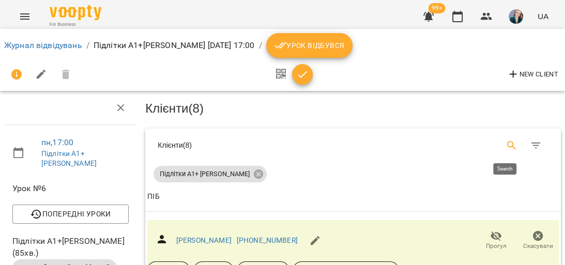
click at [507, 142] on icon "Search" at bounding box center [511, 145] width 9 height 9
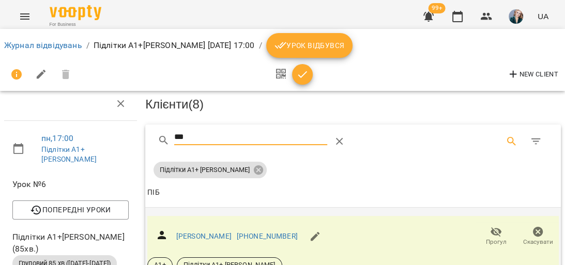
scroll to position [41, 0]
type input "***"
click at [364, 216] on div "Даутова Олександра +380501571678 Прогул Скасувати А1+ Підлітки А1+ Руслана" at bounding box center [353, 245] width 412 height 58
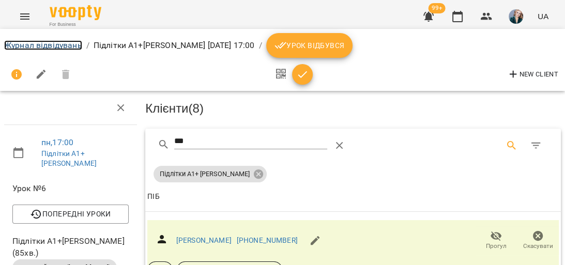
click at [61, 42] on link "Журнал відвідувань" at bounding box center [43, 45] width 78 height 10
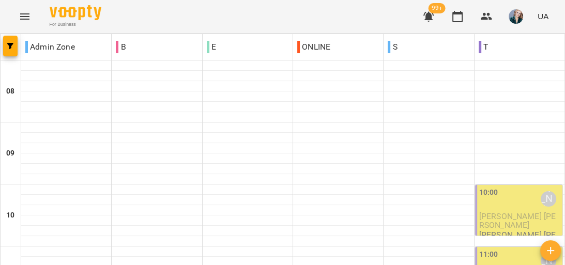
scroll to position [579, 0]
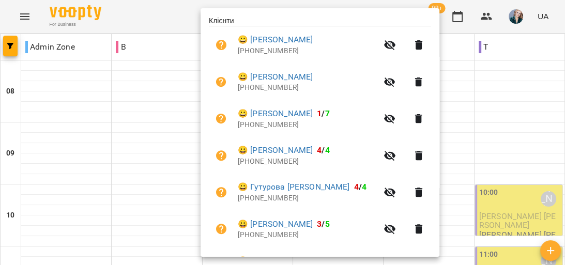
scroll to position [187, 0]
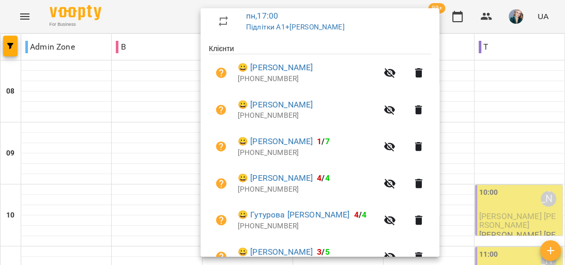
click at [534, 97] on div at bounding box center [282, 132] width 565 height 265
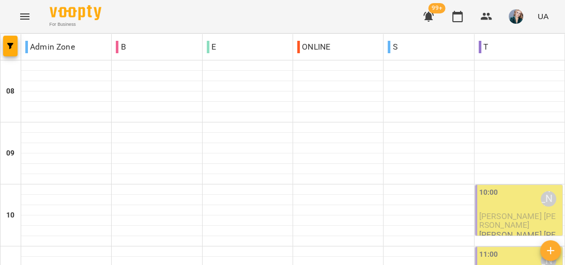
scroll to position [691, 0]
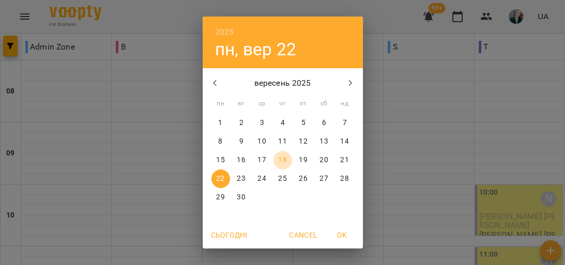
click at [278, 155] on p "18" at bounding box center [282, 160] width 8 height 10
type input "**********"
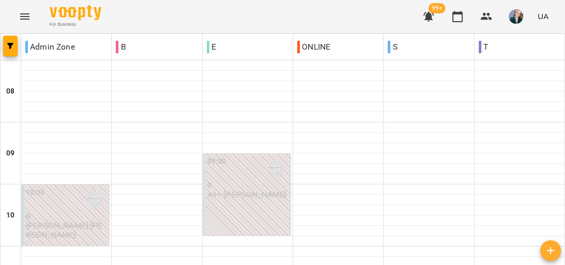
scroll to position [662, 0]
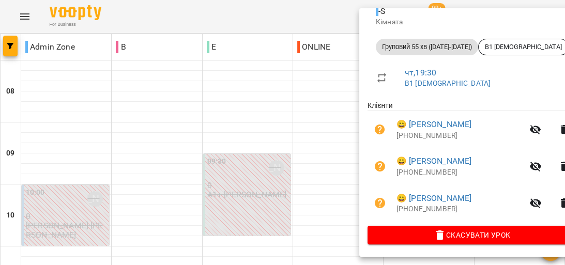
scroll to position [131, 0]
click at [304, 132] on div at bounding box center [282, 132] width 565 height 265
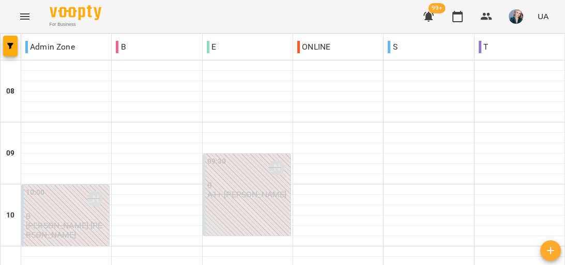
scroll to position [621, 0]
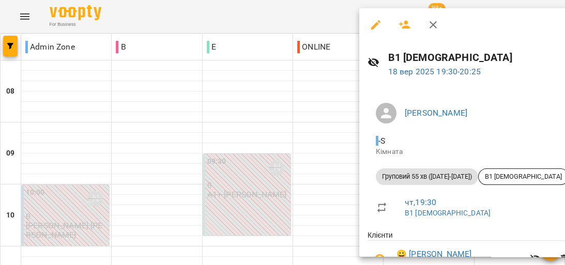
click at [346, 159] on div at bounding box center [282, 132] width 565 height 265
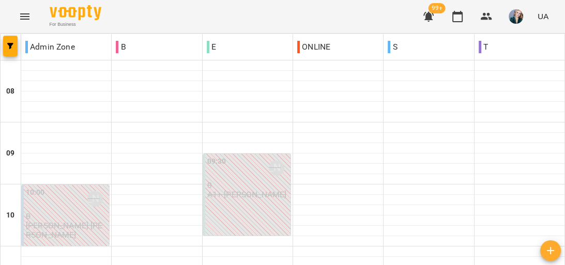
scroll to position [538, 0]
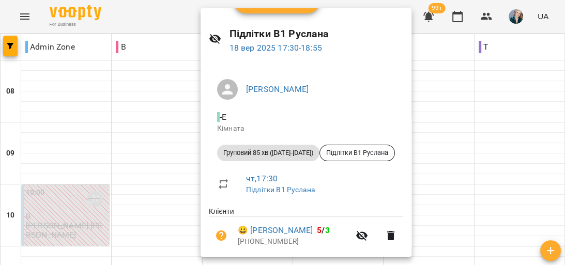
scroll to position [0, 0]
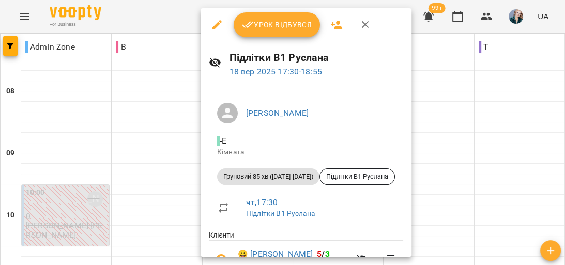
click at [430, 129] on div at bounding box center [282, 132] width 565 height 265
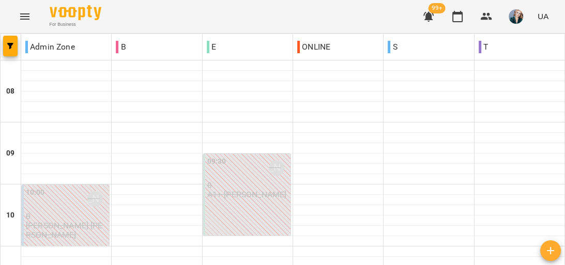
scroll to position [538, 0]
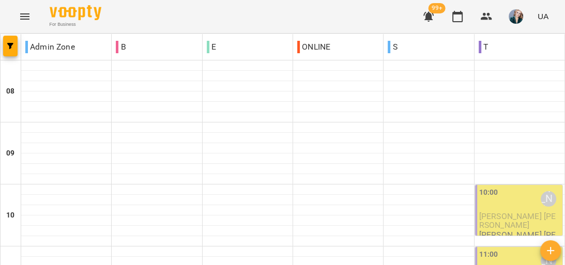
click at [33, 18] on button "Menu" at bounding box center [24, 16] width 25 height 25
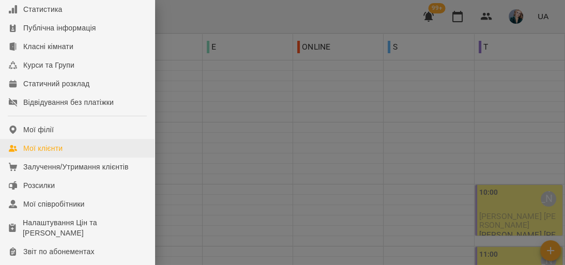
scroll to position [124, 0]
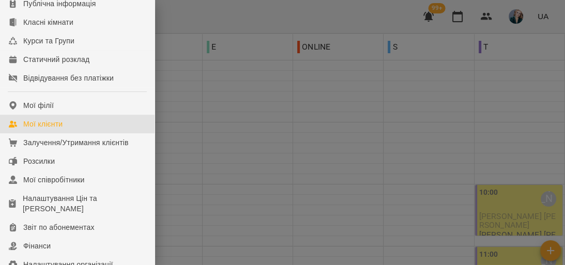
click at [87, 133] on link "Мої клієнти" at bounding box center [77, 124] width 155 height 19
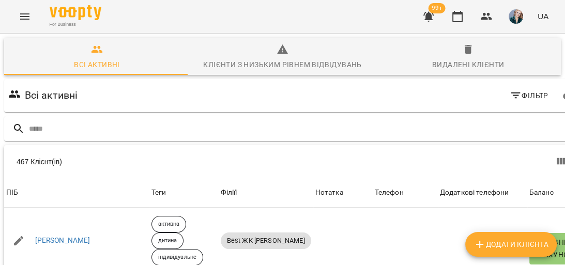
click at [523, 242] on span "Додати клієнта" at bounding box center [511, 244] width 75 height 12
select select "**"
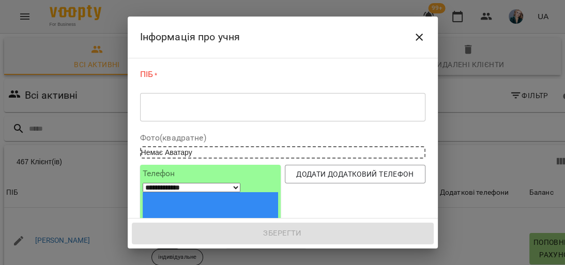
click at [273, 105] on textarea at bounding box center [282, 107] width 271 height 10
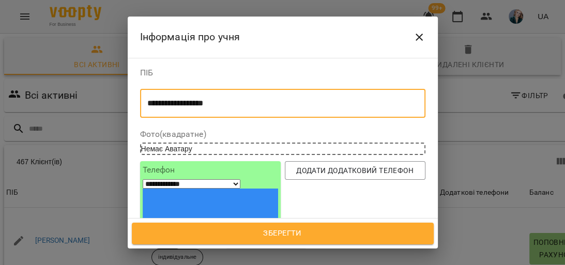
type textarea "**********"
drag, startPoint x: 223, startPoint y: 190, endPoint x: 223, endPoint y: 177, distance: 12.9
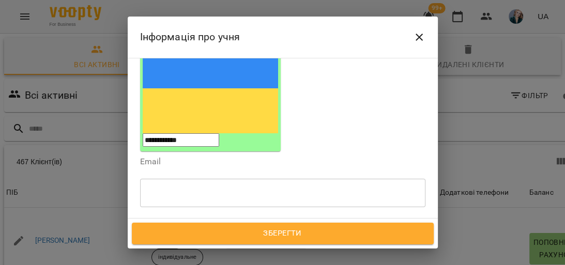
scroll to position [207, 0]
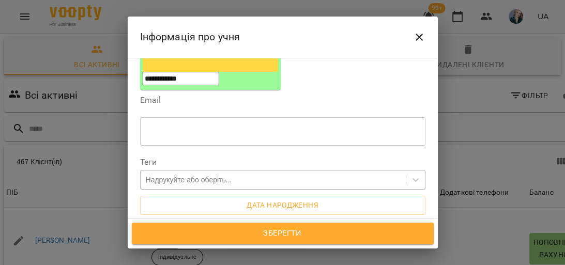
type input "**********"
click at [299, 172] on div "Надрукуйте або оберіть..." at bounding box center [273, 180] width 265 height 17
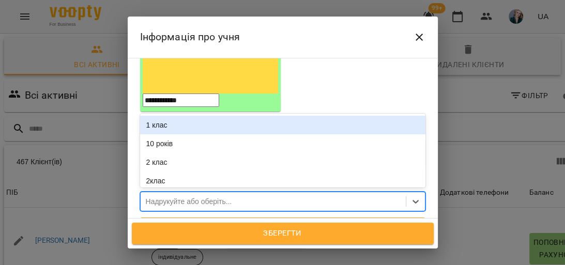
scroll to position [165, 0]
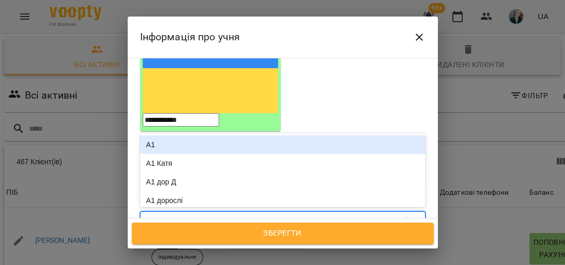
type input "***"
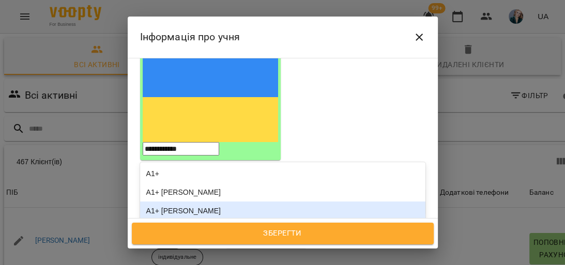
scroll to position [124, 0]
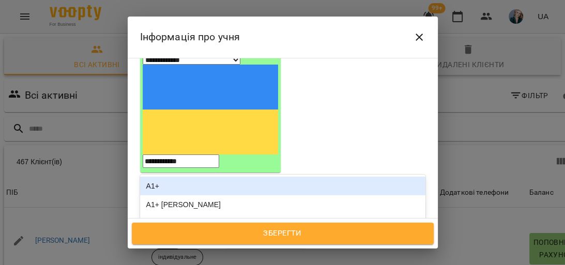
click at [314, 177] on div "А1+" at bounding box center [282, 186] width 285 height 19
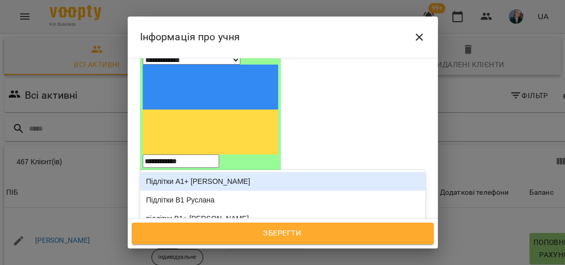
type input "*******"
click at [253, 172] on div "Підлітки А1+ [PERSON_NAME]" at bounding box center [282, 181] width 285 height 19
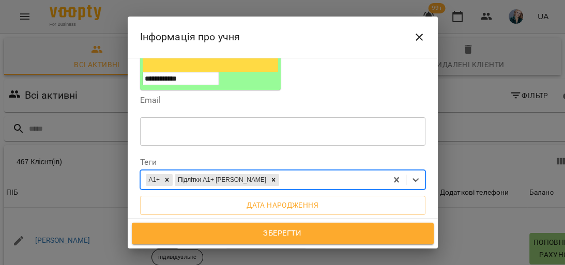
scroll to position [248, 0]
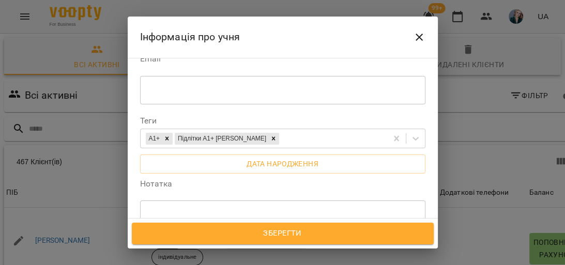
click at [165, 253] on span "Усі філії" at bounding box center [171, 259] width 30 height 12
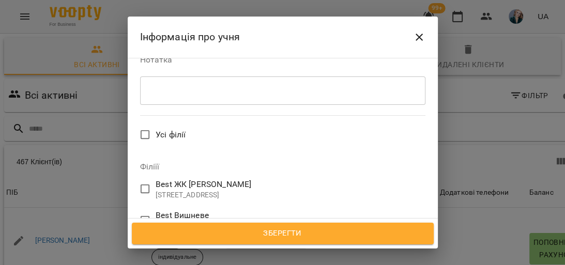
click at [209, 178] on span "Best ЖК [PERSON_NAME]" at bounding box center [204, 184] width 96 height 12
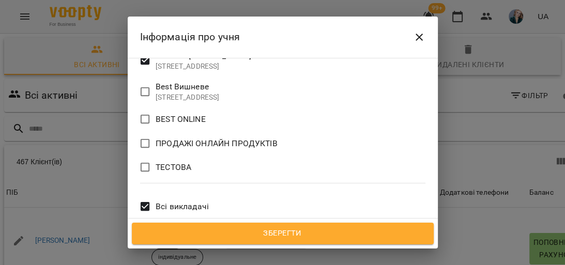
scroll to position [475, 0]
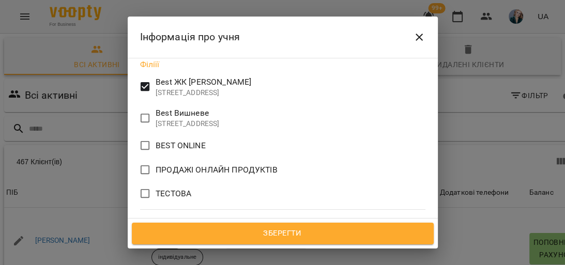
click at [207, 227] on span "Всі викладачі" at bounding box center [182, 233] width 53 height 12
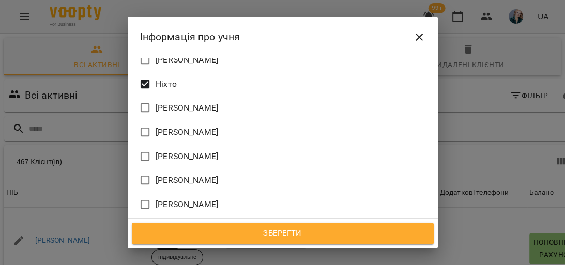
scroll to position [1013, 0]
click at [280, 239] on span "Зберегти" at bounding box center [282, 233] width 279 height 13
